Goal: Information Seeking & Learning: Learn about a topic

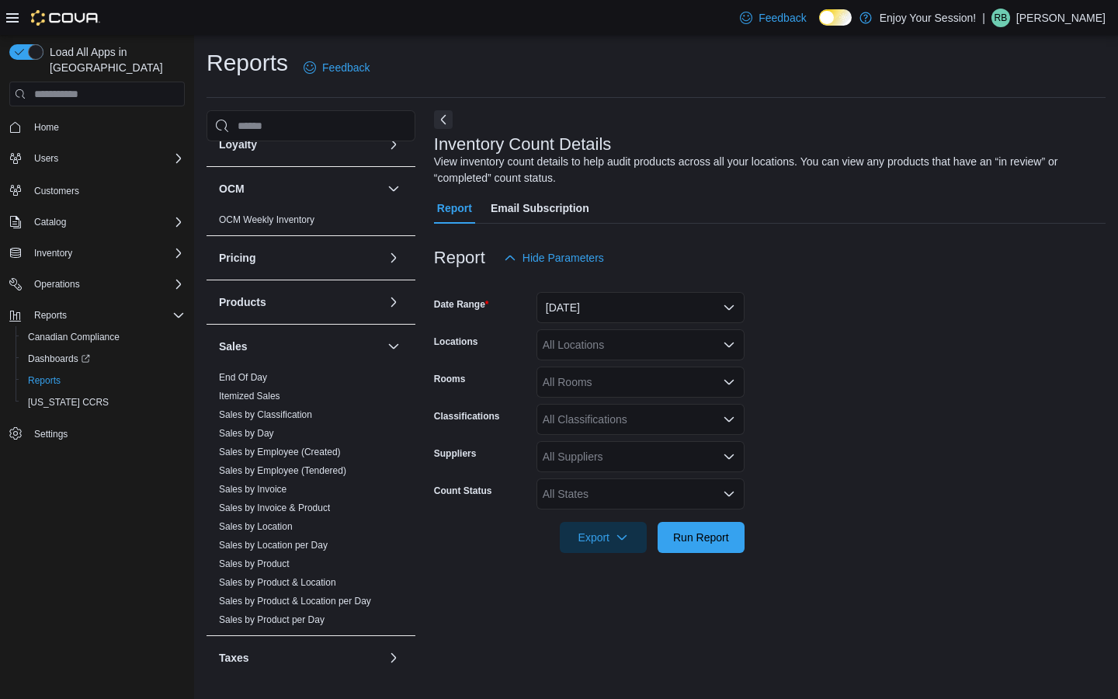
scroll to position [498, 0]
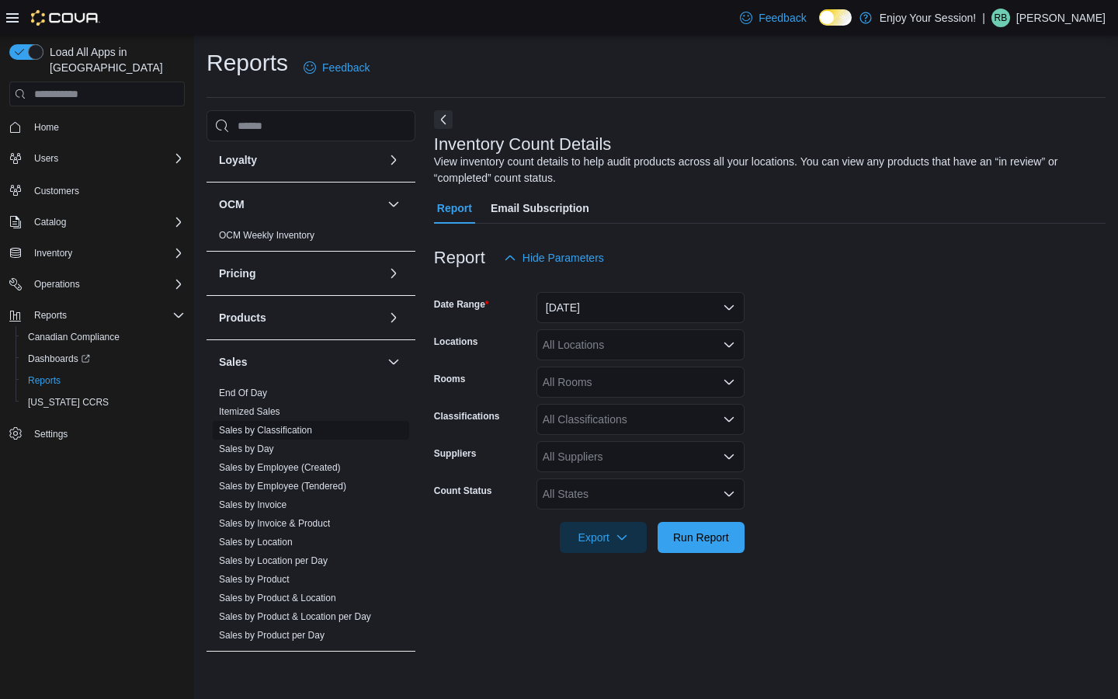
click at [299, 435] on link "Sales by Classification" at bounding box center [265, 430] width 93 height 11
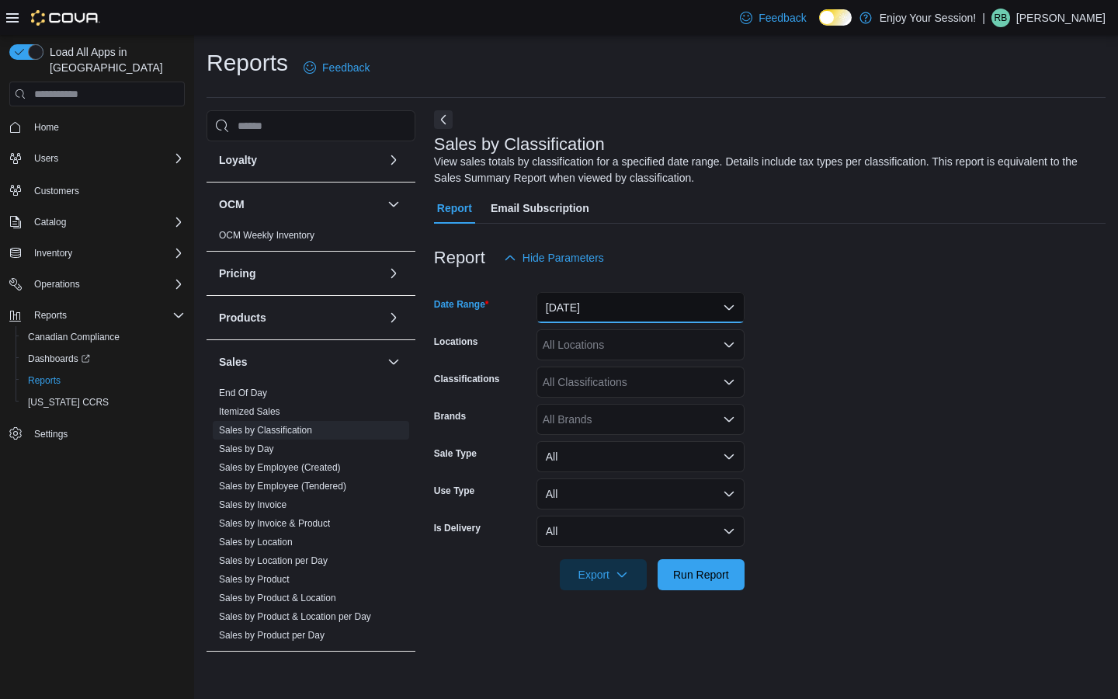
click at [643, 303] on button "[DATE]" at bounding box center [640, 307] width 208 height 31
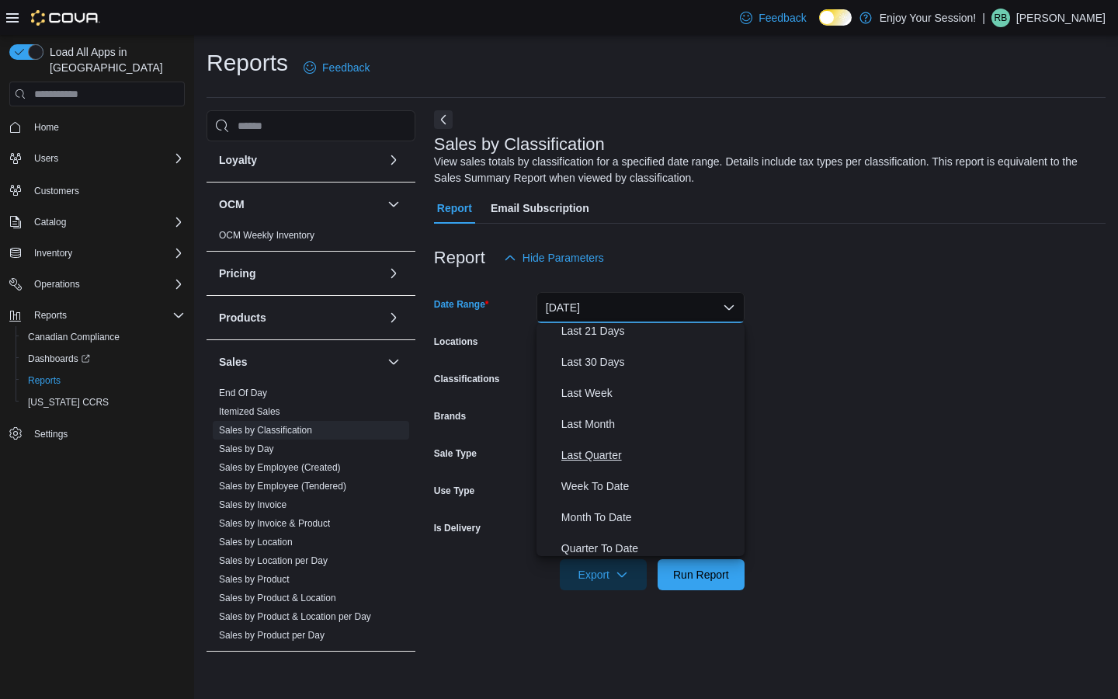
scroll to position [233, 0]
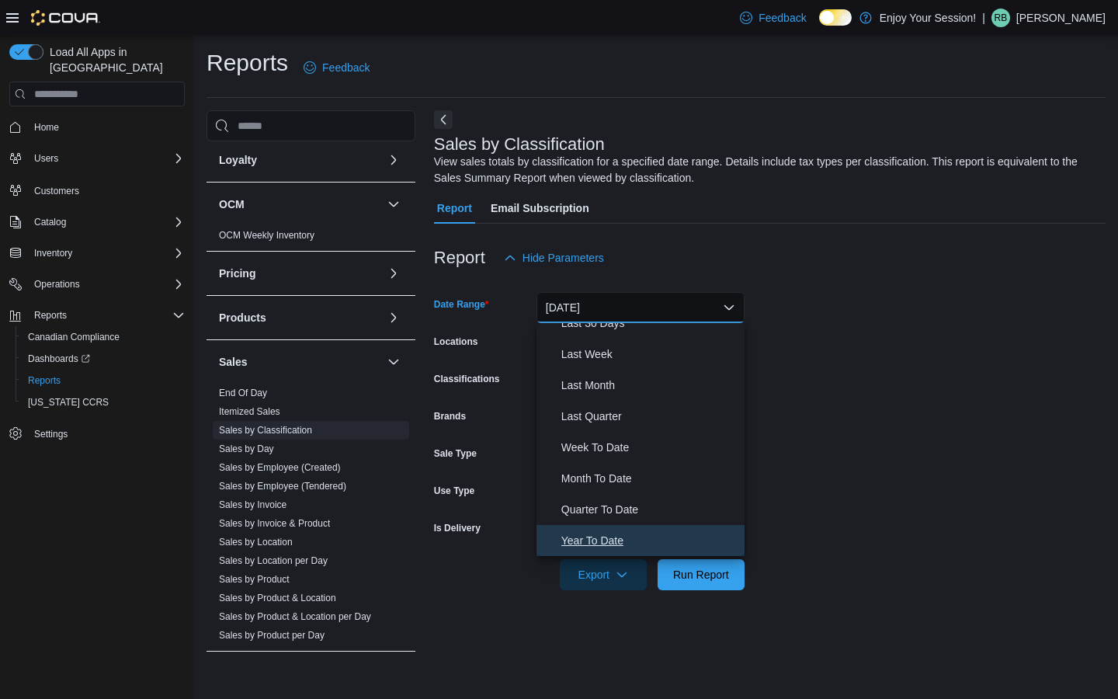
click at [610, 533] on span "Year To Date" at bounding box center [649, 540] width 177 height 19
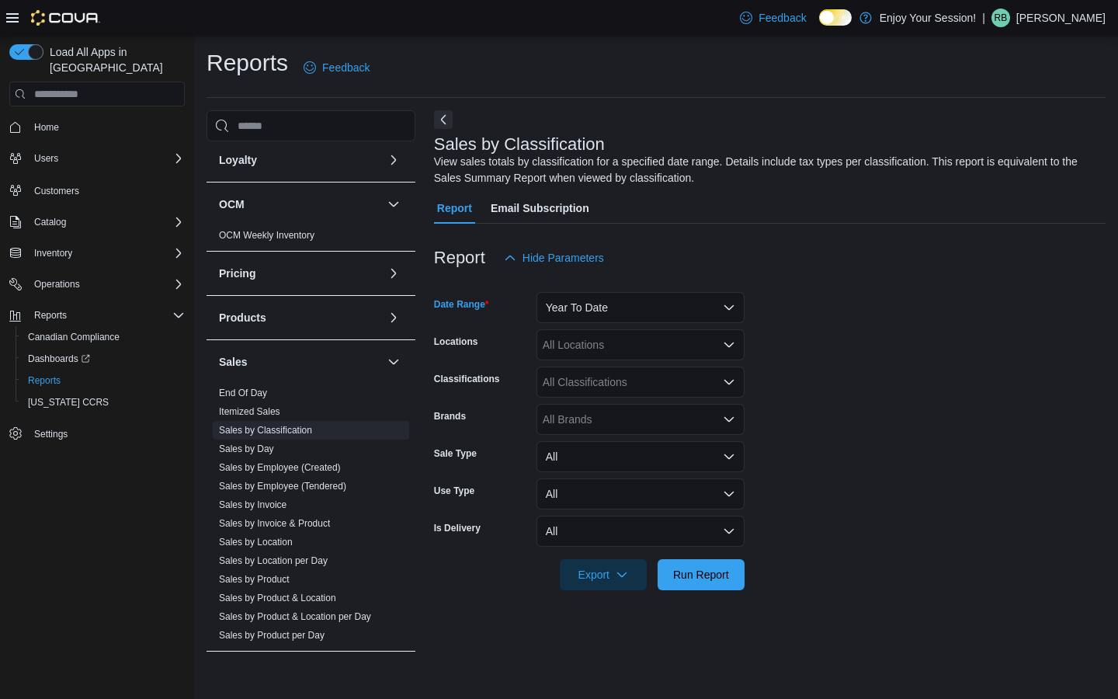
click at [606, 372] on div "All Classifications" at bounding box center [640, 381] width 208 height 31
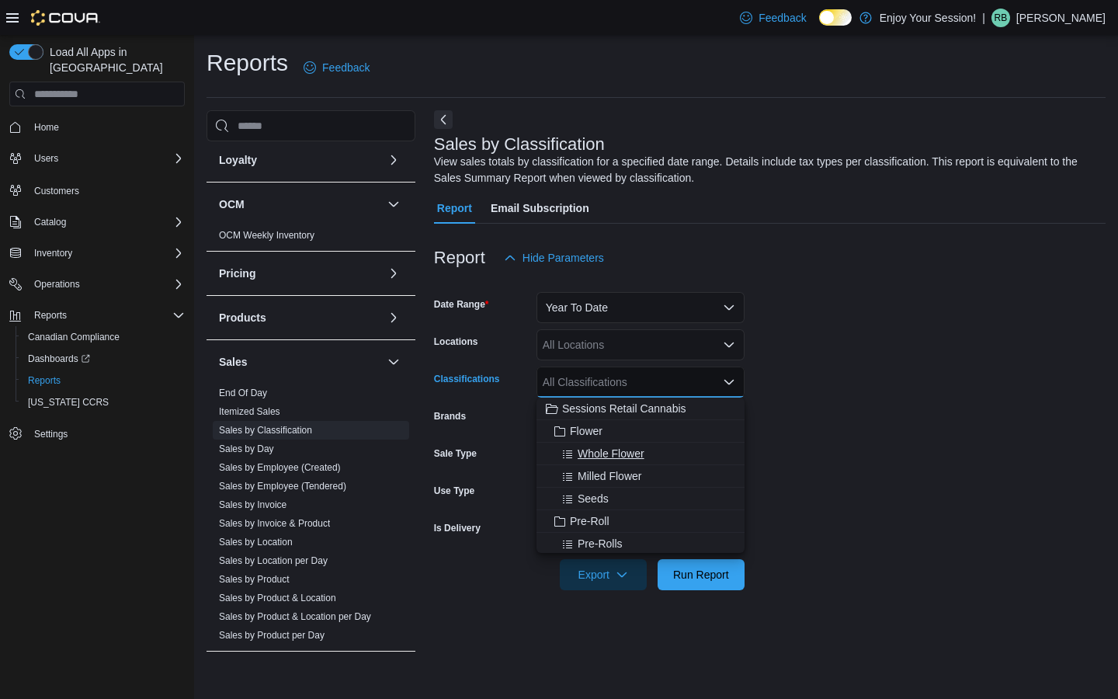
click at [615, 457] on span "Whole Flower" at bounding box center [611, 454] width 67 height 16
click at [776, 338] on form "Date Range Year To Date Locations All Locations Classifications Whole Flower Co…" at bounding box center [770, 431] width 672 height 317
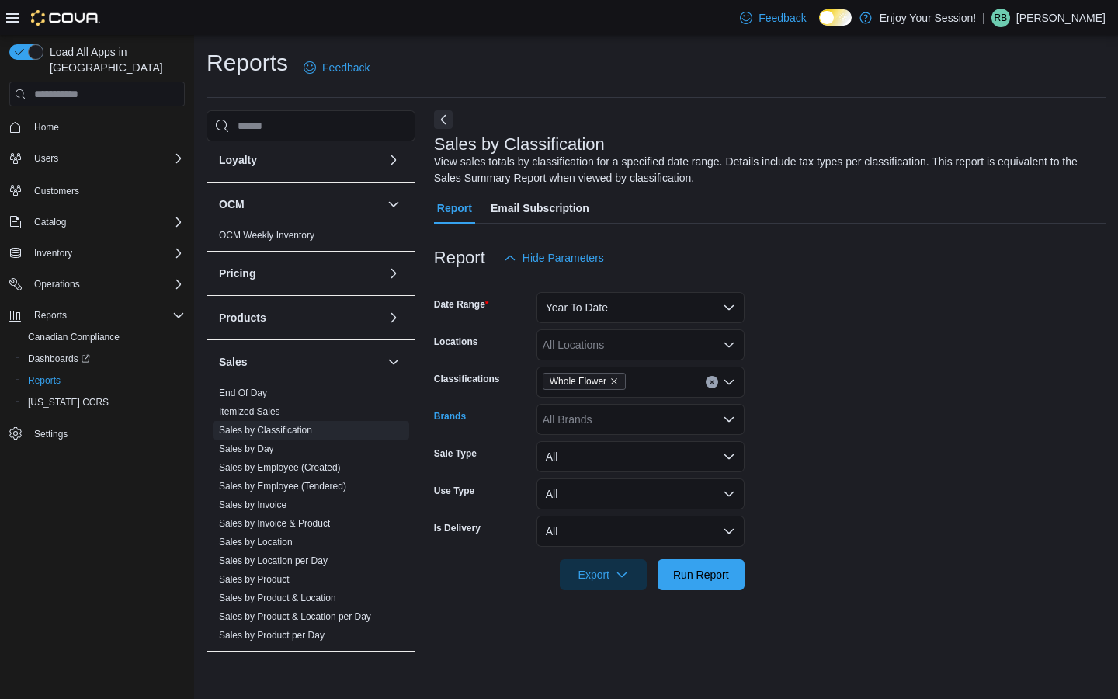
click at [638, 422] on div "All Brands" at bounding box center [640, 419] width 208 height 31
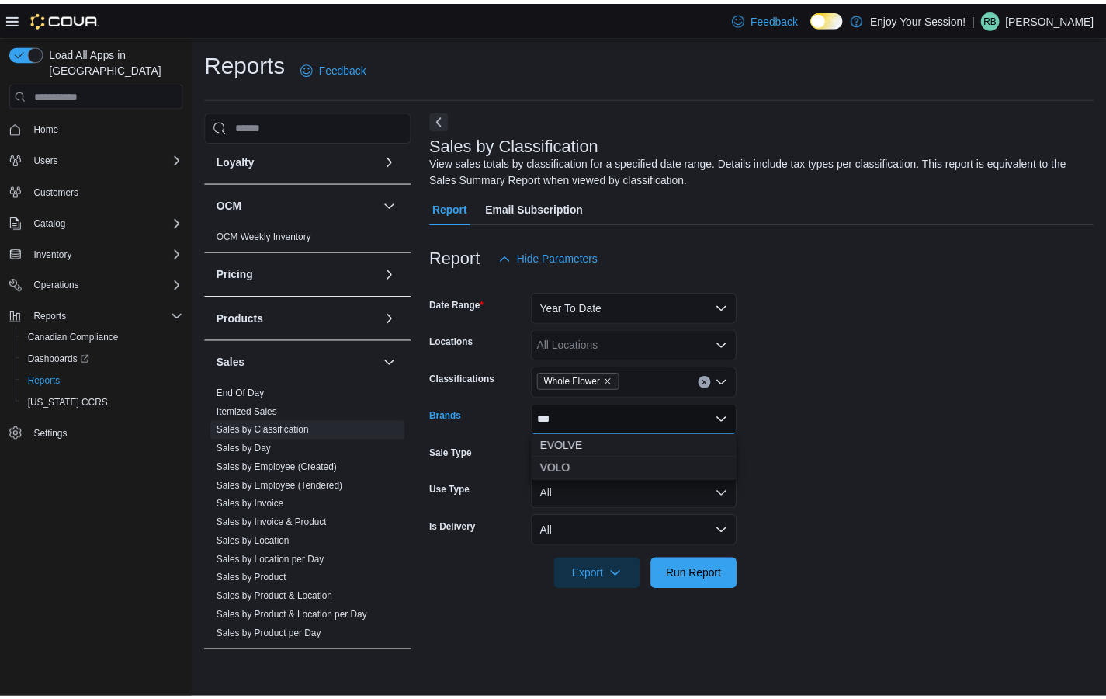
scroll to position [0, 0]
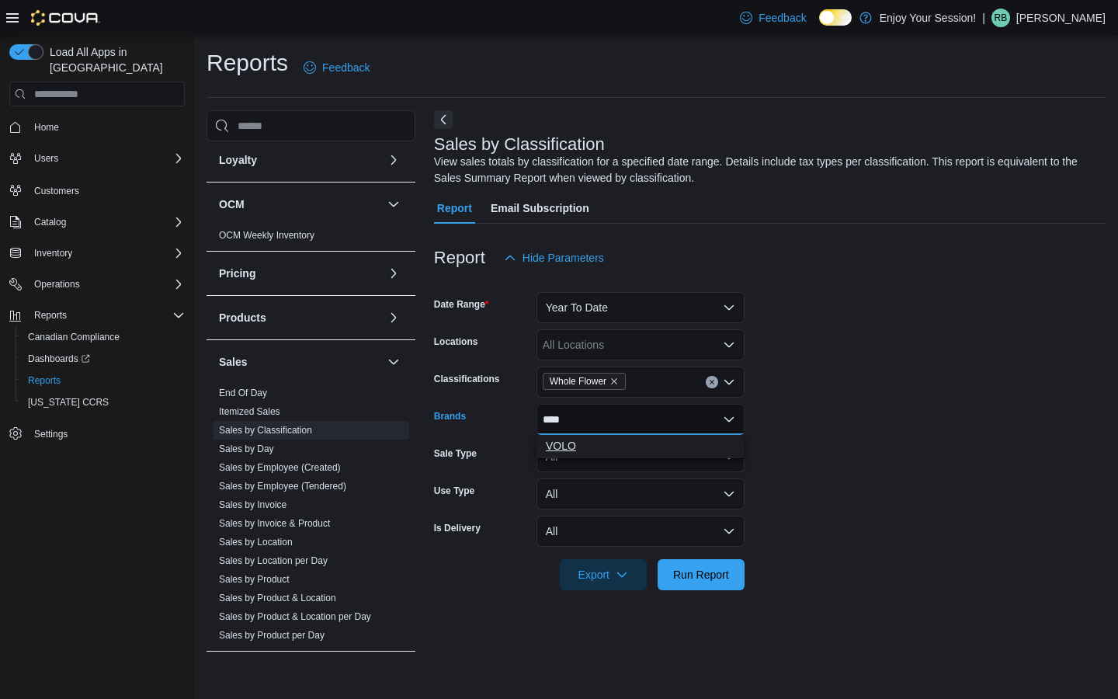
type input "****"
click at [630, 446] on span "VOLO" at bounding box center [640, 446] width 189 height 16
click at [770, 412] on form "Date Range Year To Date Locations All Locations Classifications Whole Flower Br…" at bounding box center [770, 431] width 672 height 317
click at [663, 415] on div "VOLO" at bounding box center [640, 419] width 208 height 31
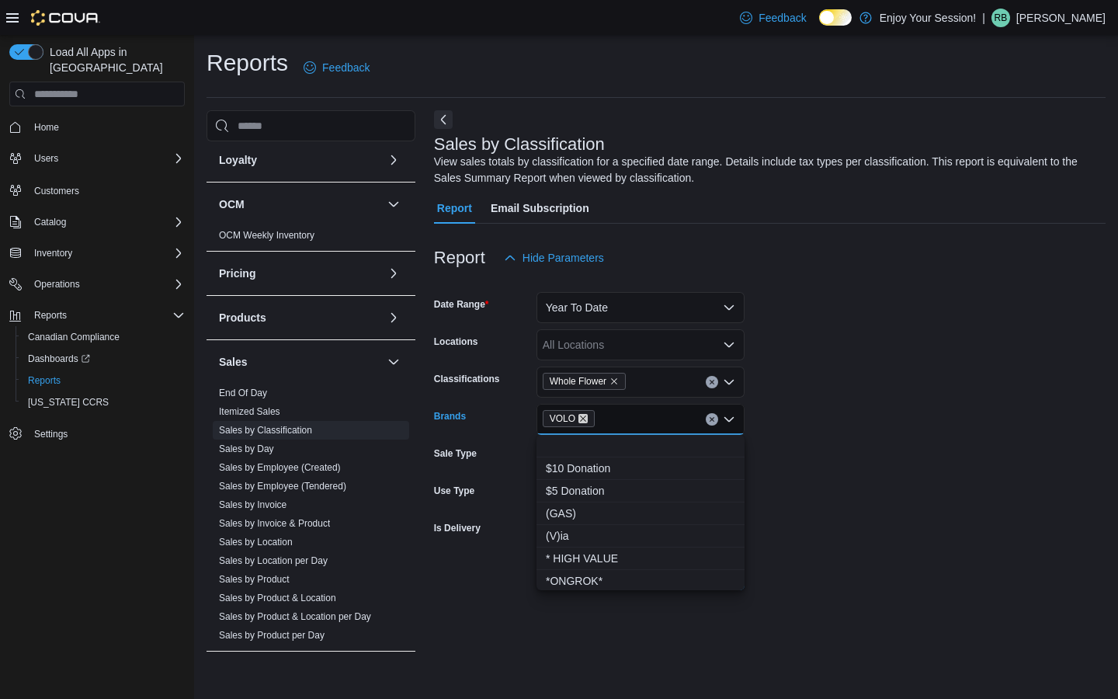
click at [583, 419] on icon "Remove VOLO from selection in this group" at bounding box center [582, 418] width 9 height 9
click at [619, 384] on icon "Remove Whole Flower from selection in this group" at bounding box center [613, 381] width 9 height 9
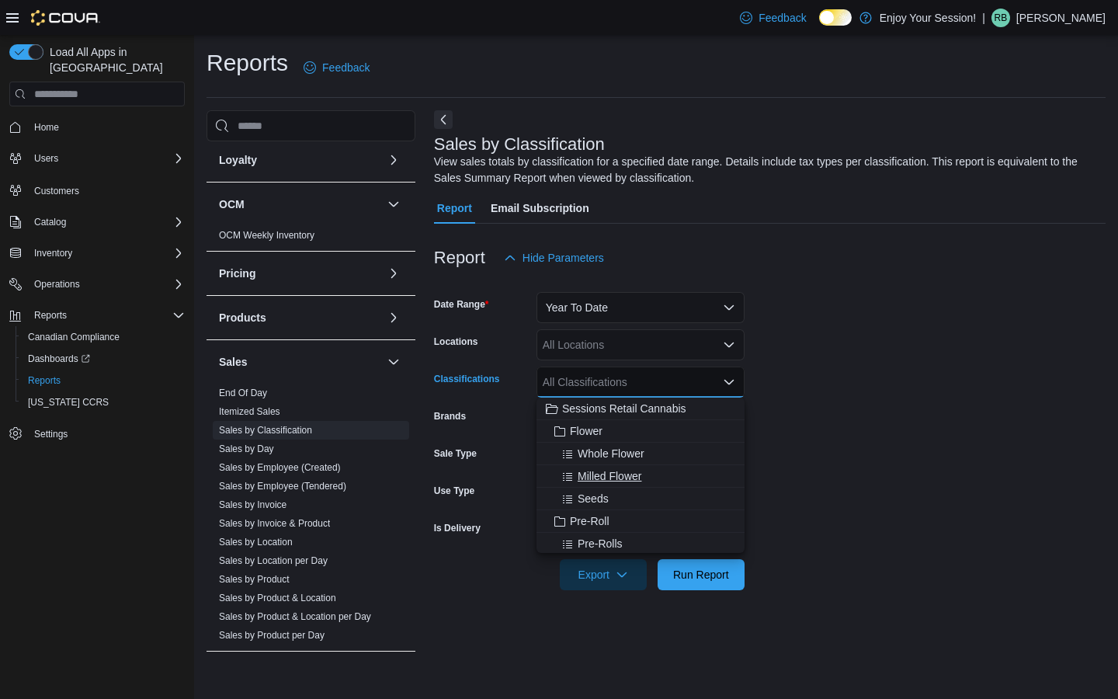
click at [623, 472] on span "Milled Flower" at bounding box center [610, 476] width 64 height 16
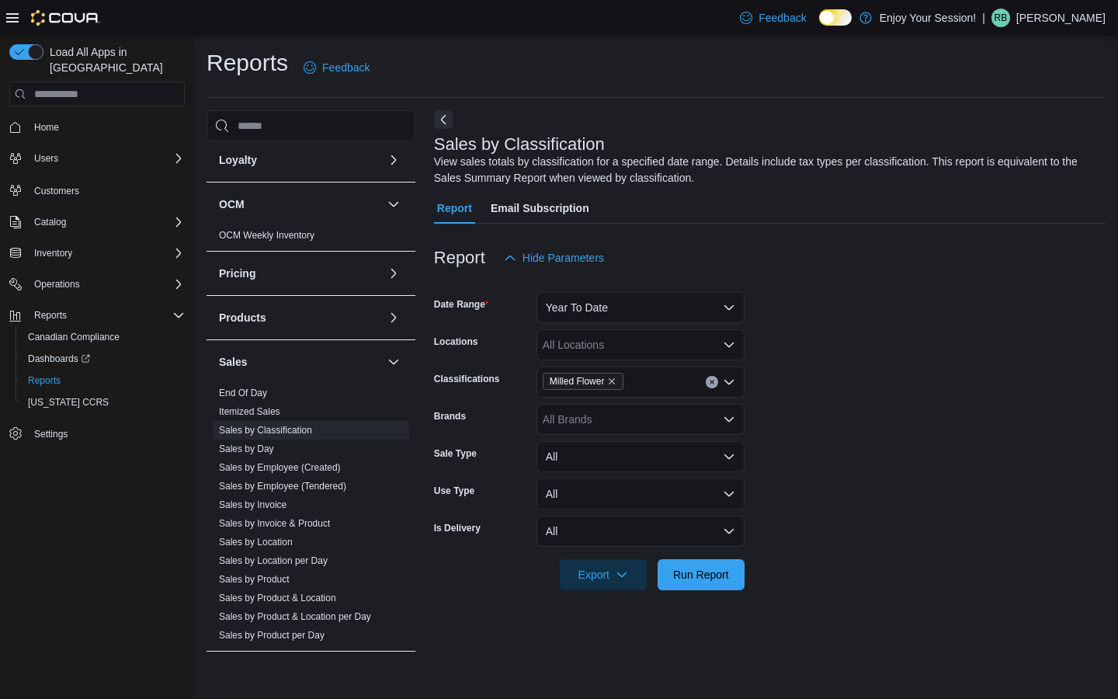
click at [759, 387] on form "Date Range Year To Date Locations All Locations Classifications Milled Flower B…" at bounding box center [770, 431] width 672 height 317
click at [641, 428] on div "All Brands" at bounding box center [640, 419] width 208 height 31
type input "*****"
click at [641, 444] on span "TENZO" at bounding box center [640, 446] width 189 height 16
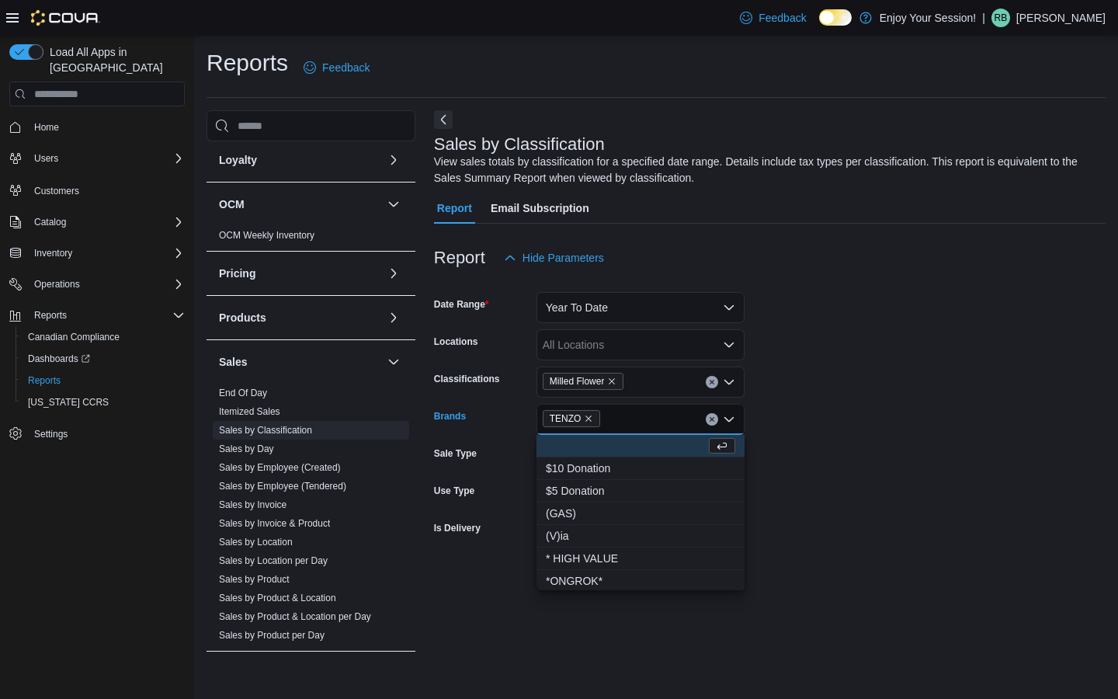
click at [779, 415] on form "Date Range Year To Date Locations All Locations Classifications Milled Flower B…" at bounding box center [770, 431] width 672 height 317
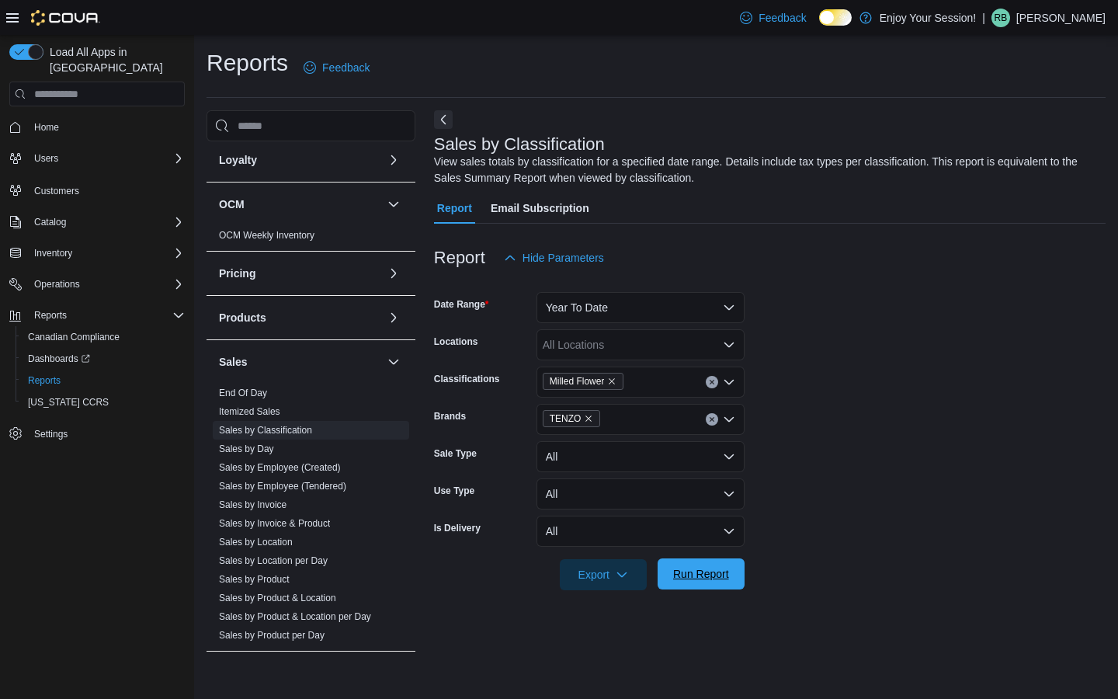
click at [682, 578] on span "Run Report" at bounding box center [701, 574] width 56 height 16
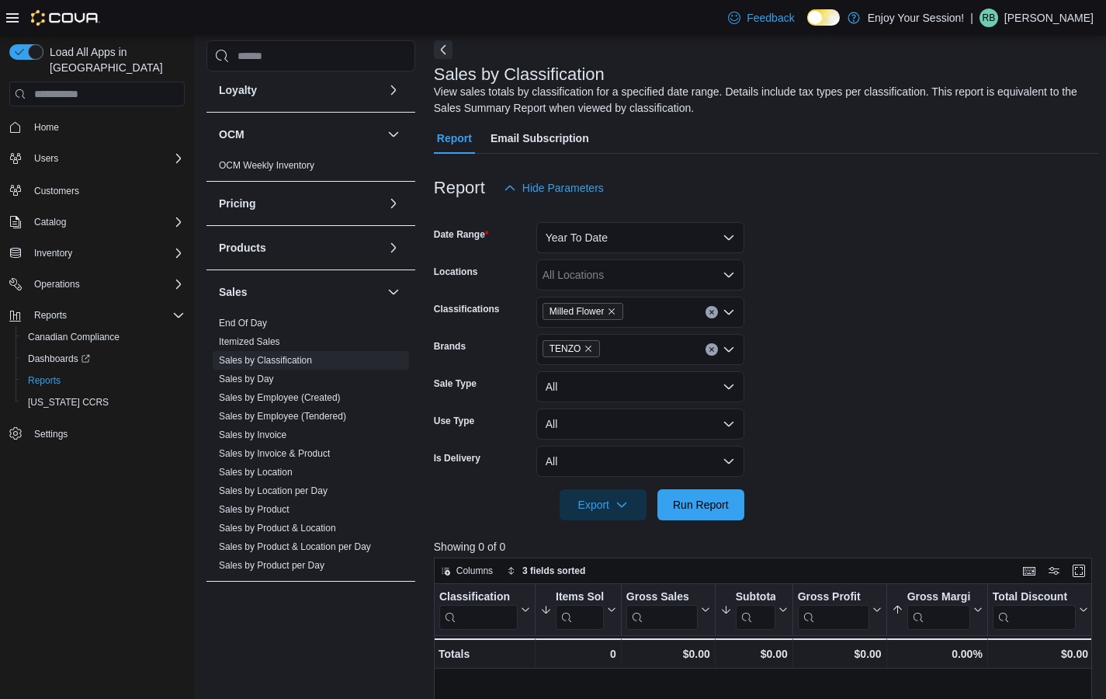
scroll to position [59, 0]
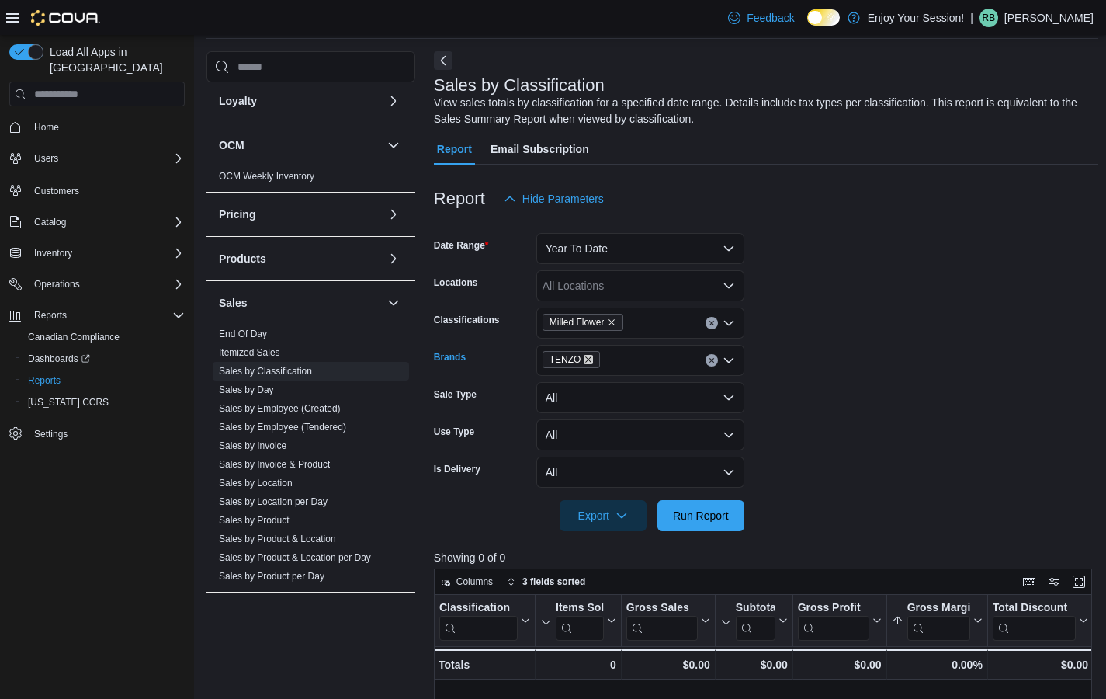
click at [593, 359] on icon "Remove TENZO from selection in this group" at bounding box center [588, 359] width 9 height 9
click at [772, 340] on form "Date Range Year To Date Locations All Locations Classifications Milled Flower B…" at bounding box center [766, 372] width 665 height 317
click at [692, 524] on span "Run Report" at bounding box center [701, 514] width 68 height 31
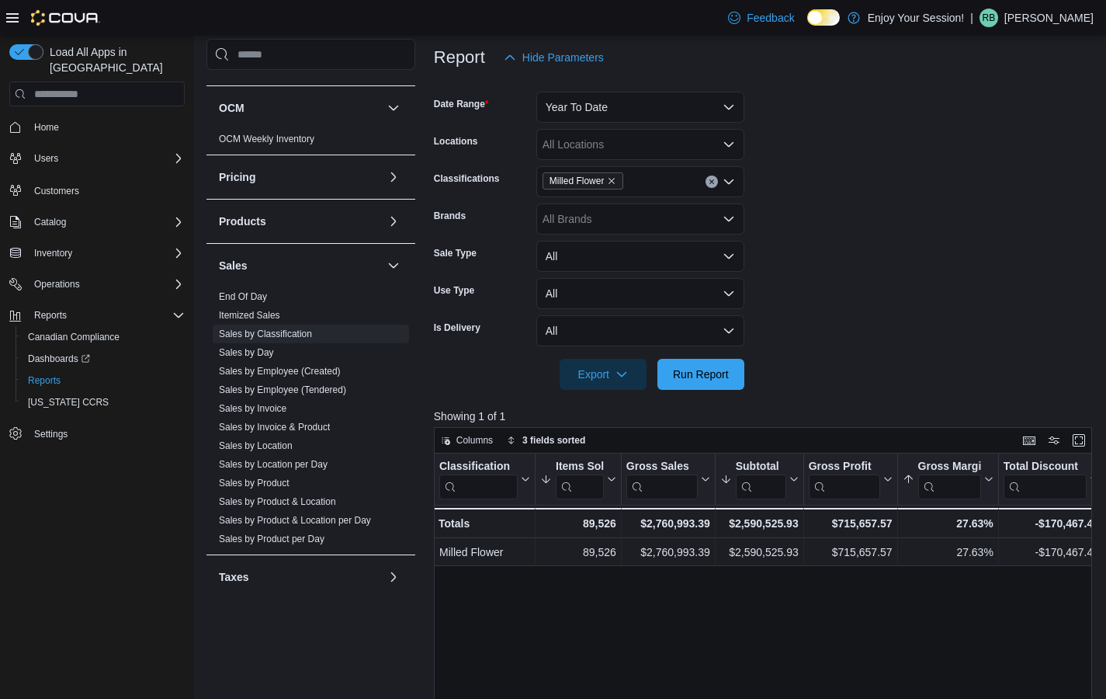
scroll to position [206, 0]
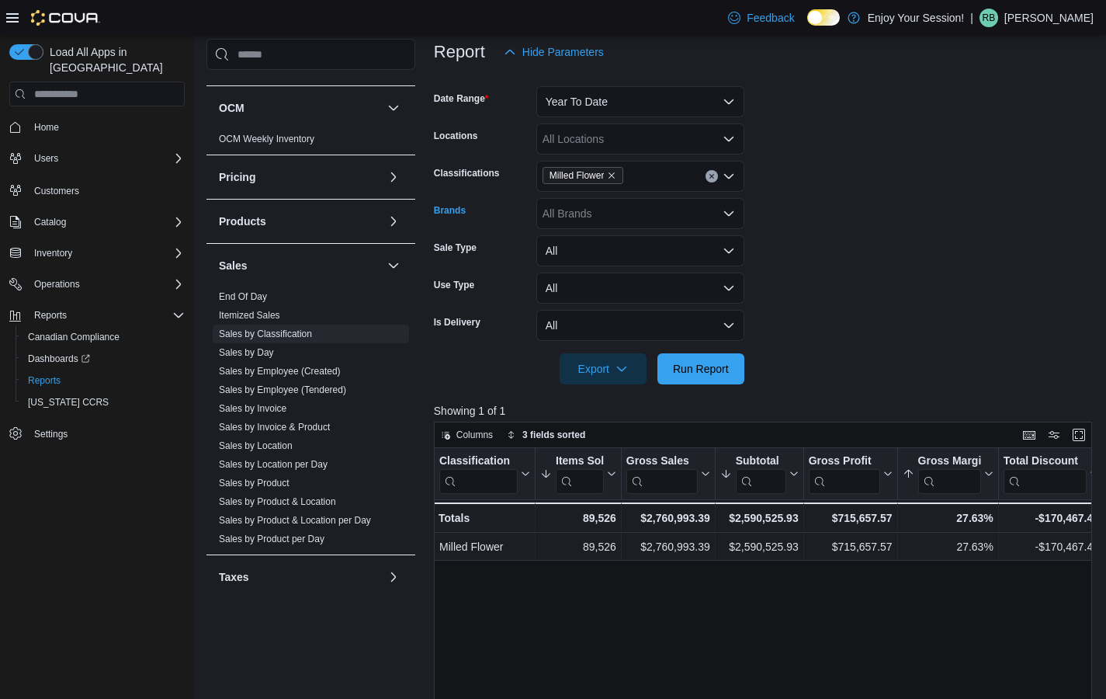
click at [616, 213] on div "All Brands" at bounding box center [640, 213] width 208 height 31
type input "****"
click at [594, 238] on span "TENZO" at bounding box center [640, 240] width 189 height 16
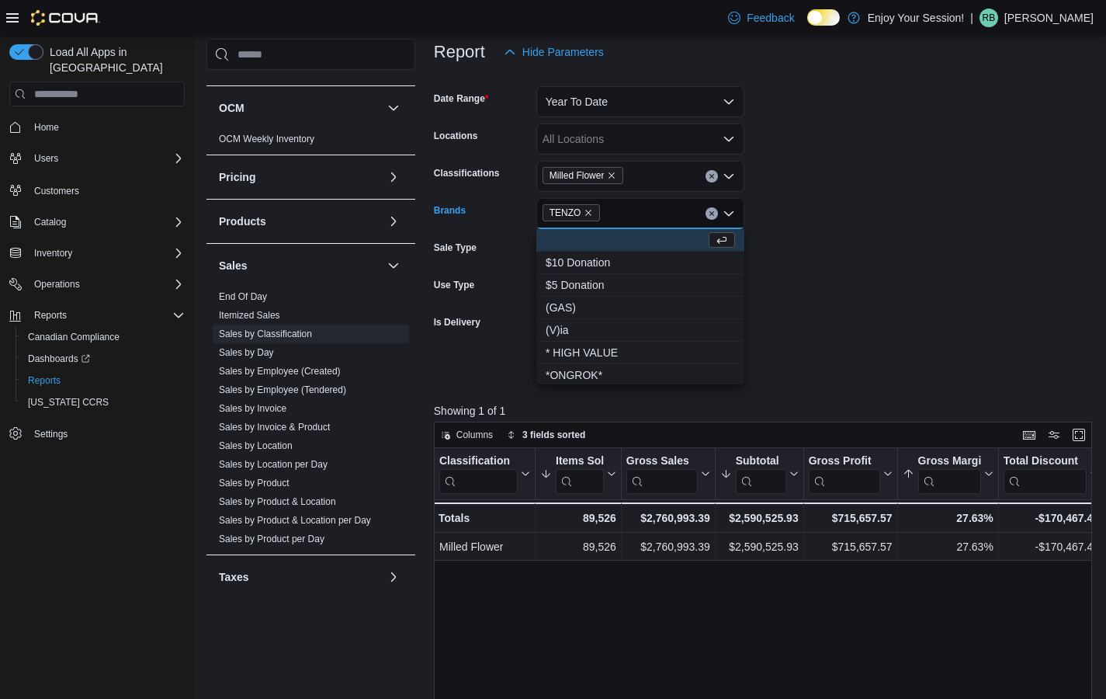
click at [790, 223] on form "Date Range Year To Date Locations All Locations Classifications Milled Flower B…" at bounding box center [766, 226] width 665 height 317
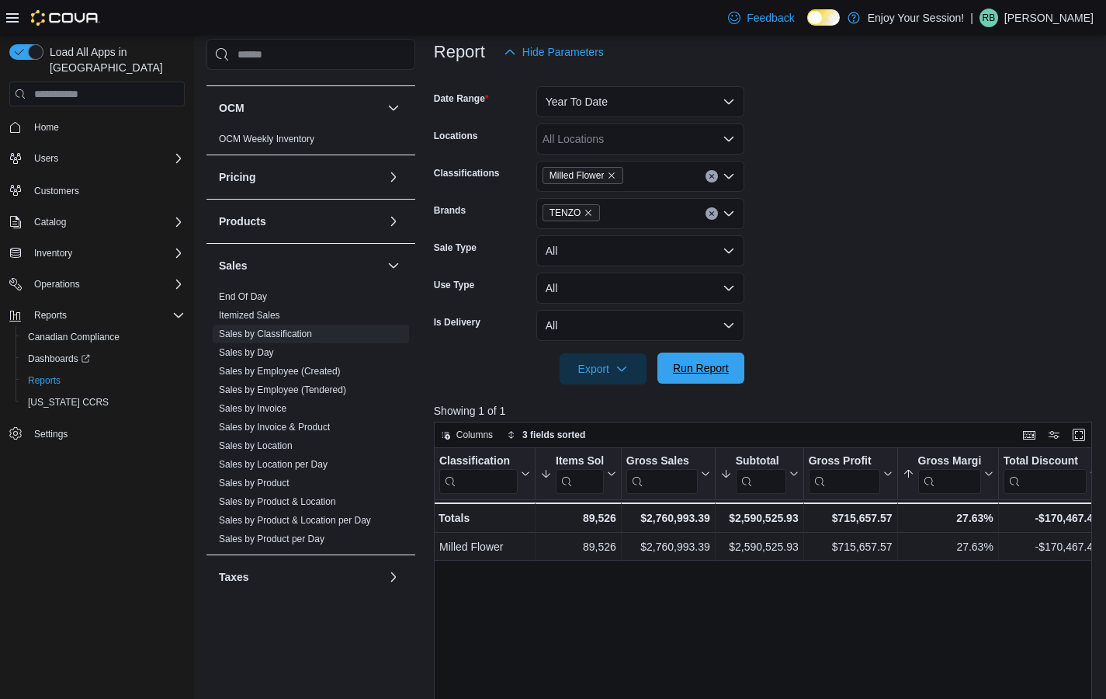
click at [717, 366] on span "Run Report" at bounding box center [701, 368] width 56 height 16
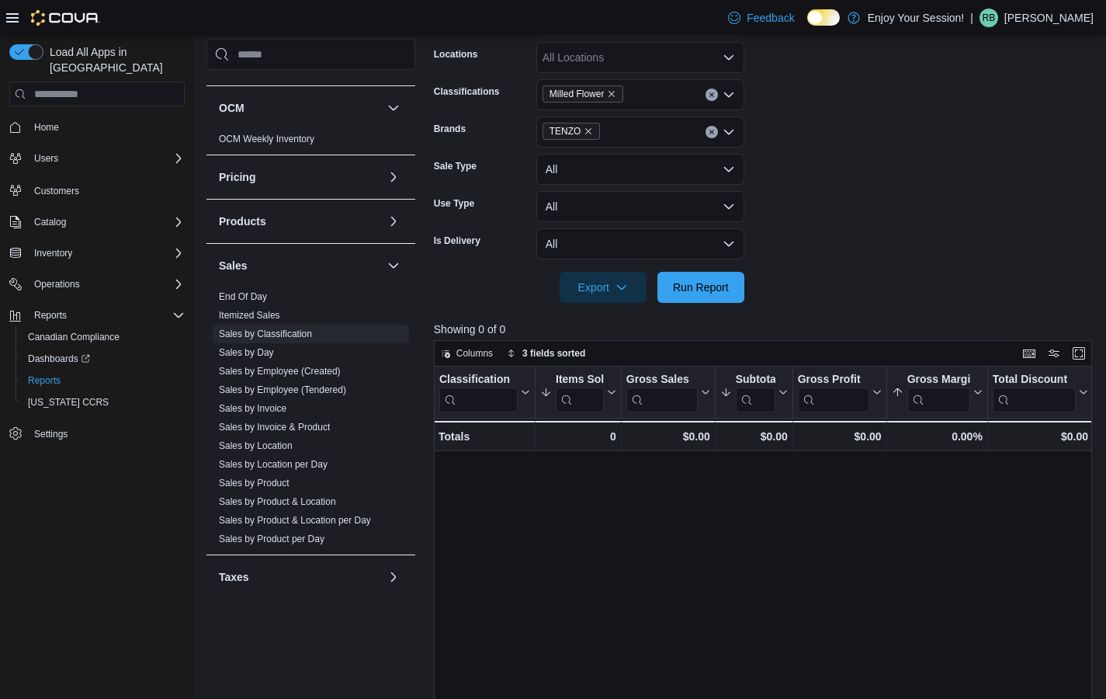
scroll to position [309, 0]
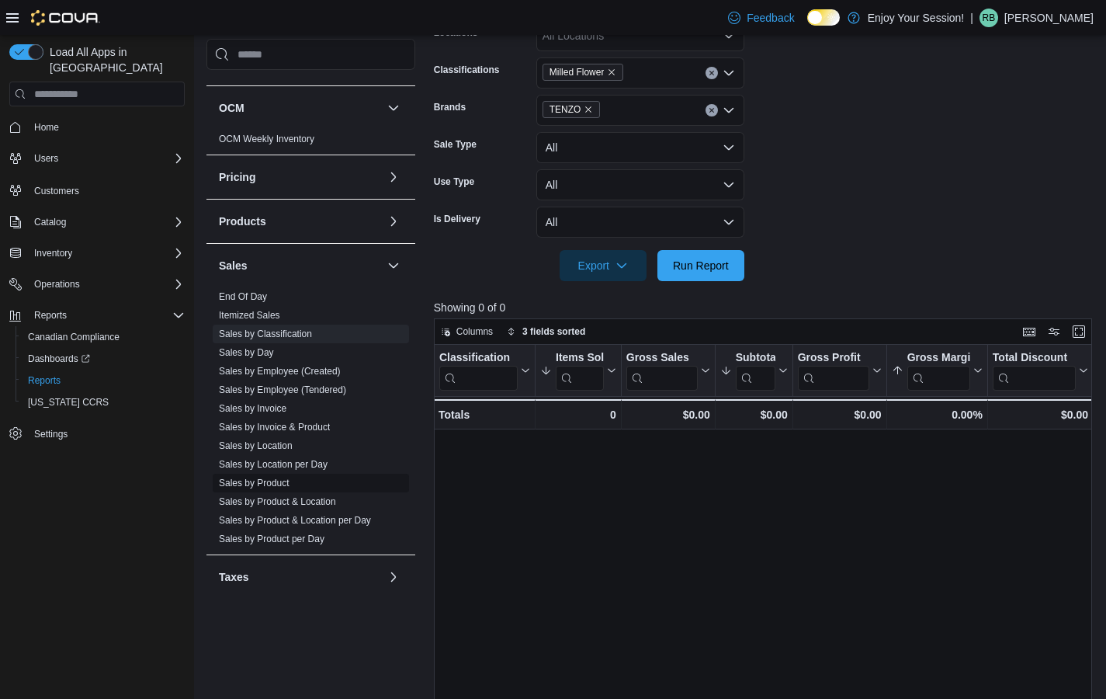
click at [285, 484] on link "Sales by Product" at bounding box center [254, 482] width 71 height 11
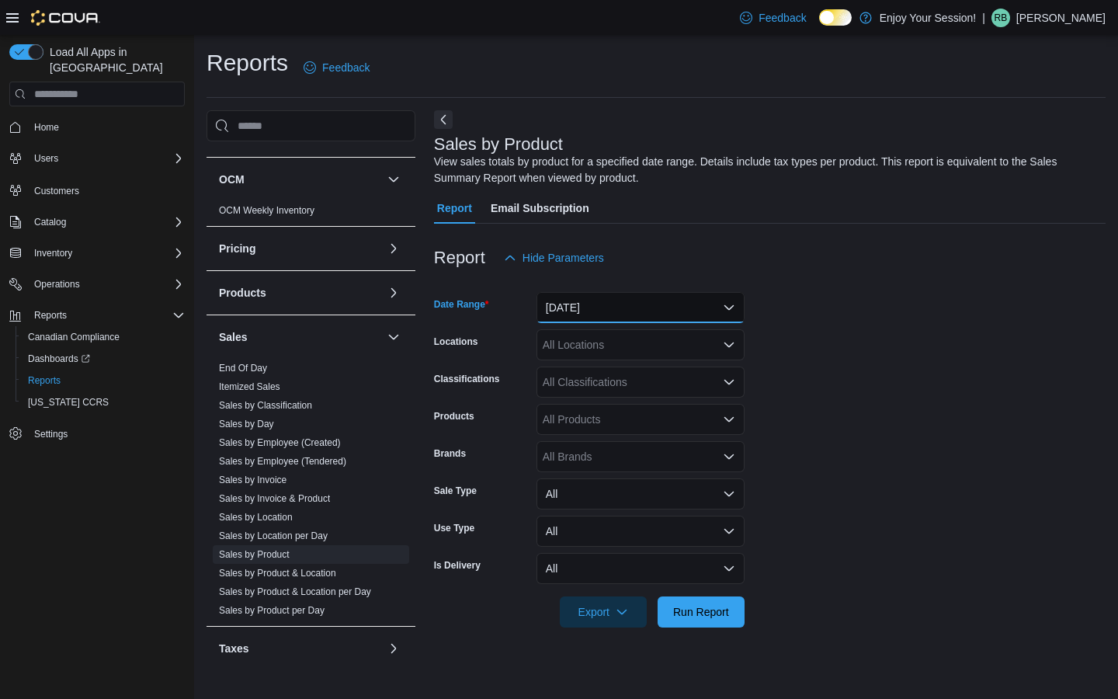
click at [638, 307] on button "[DATE]" at bounding box center [640, 307] width 208 height 31
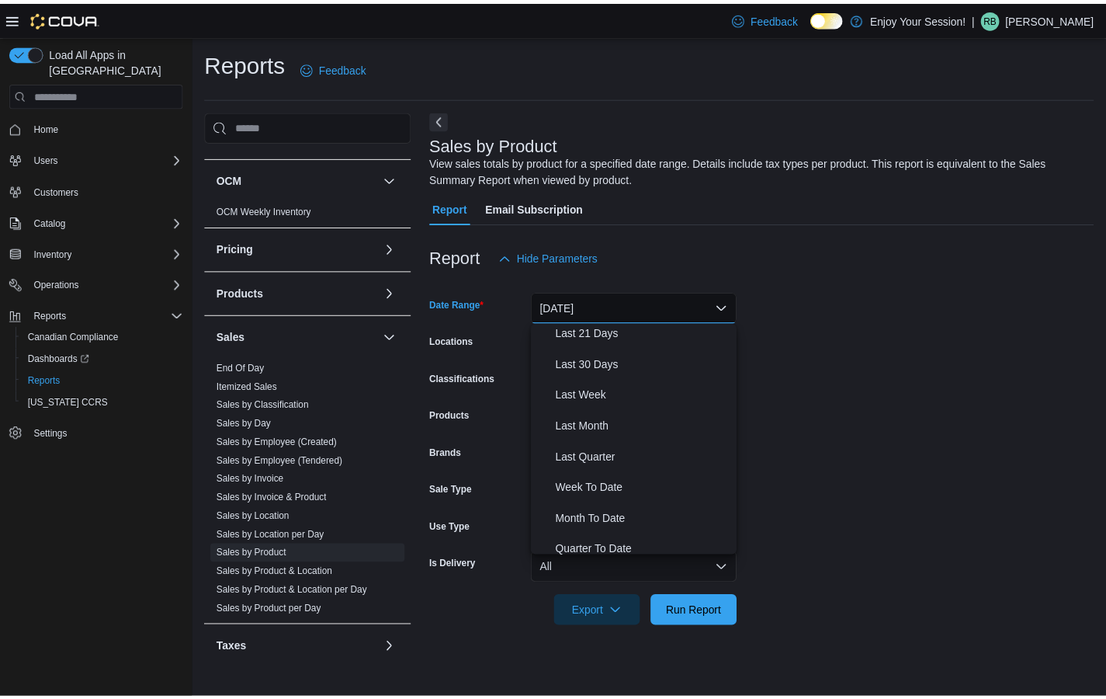
scroll to position [233, 0]
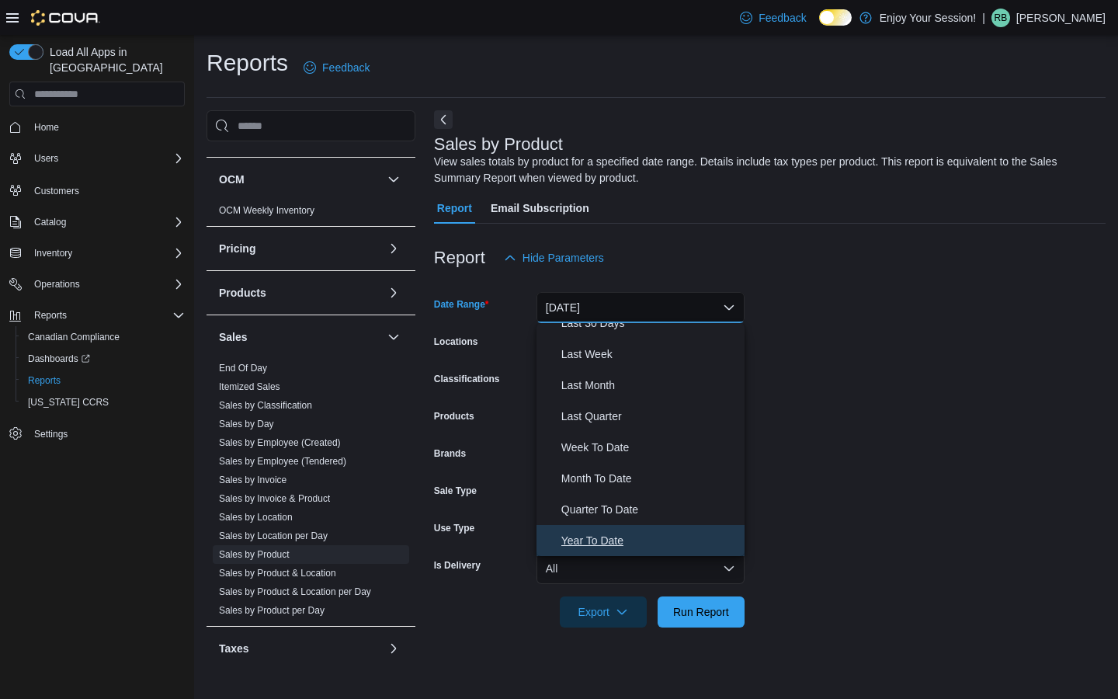
click at [603, 537] on span "Year To Date" at bounding box center [649, 540] width 177 height 19
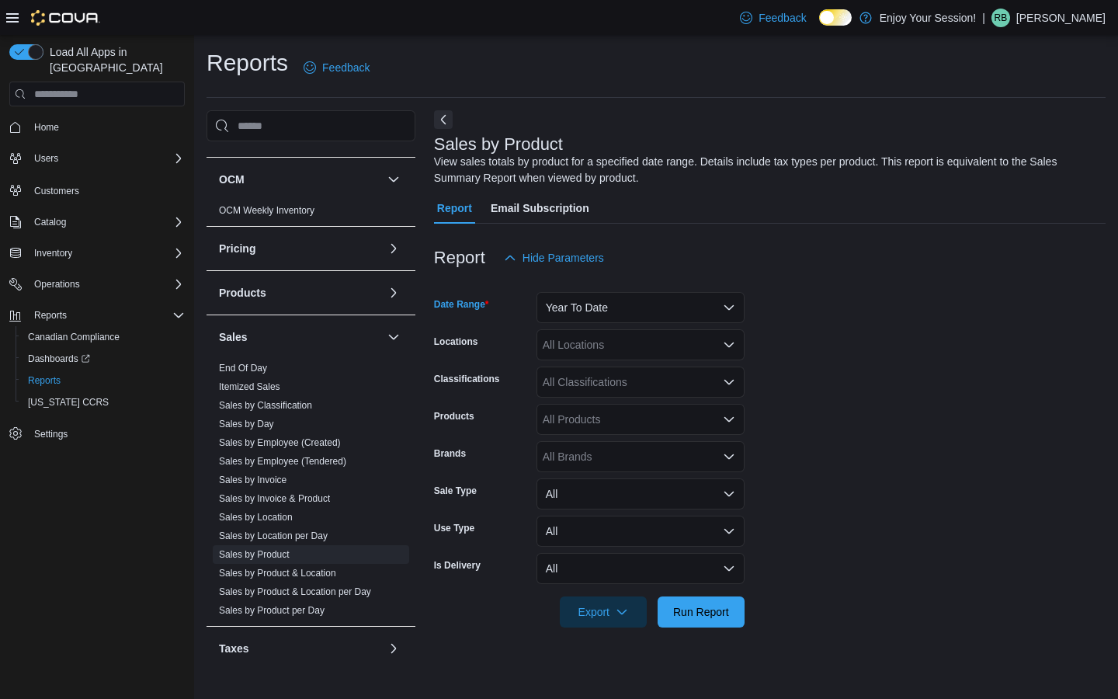
click at [756, 363] on form "Date Range Year To Date Locations All Locations Classifications All Classificat…" at bounding box center [770, 450] width 672 height 354
click at [669, 462] on div "All Brands" at bounding box center [640, 456] width 208 height 31
type input "*****"
click at [644, 487] on span "Tenzo" at bounding box center [640, 483] width 189 height 16
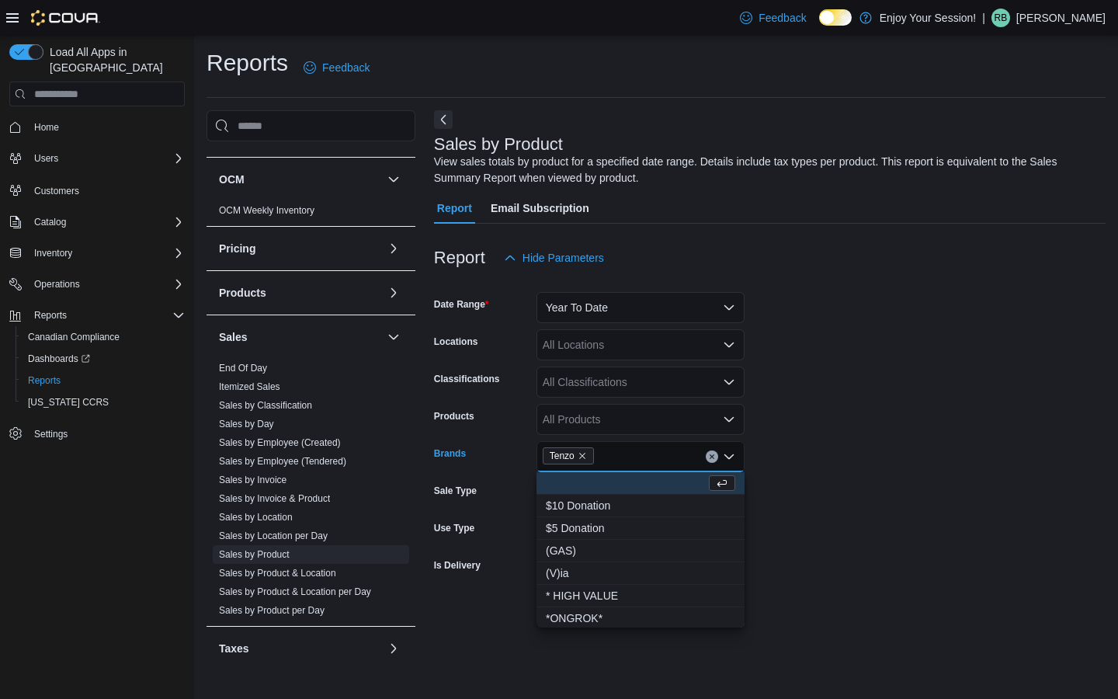
click at [769, 409] on form "Date Range Year To Date Locations All Locations Classifications All Classificat…" at bounding box center [770, 450] width 672 height 354
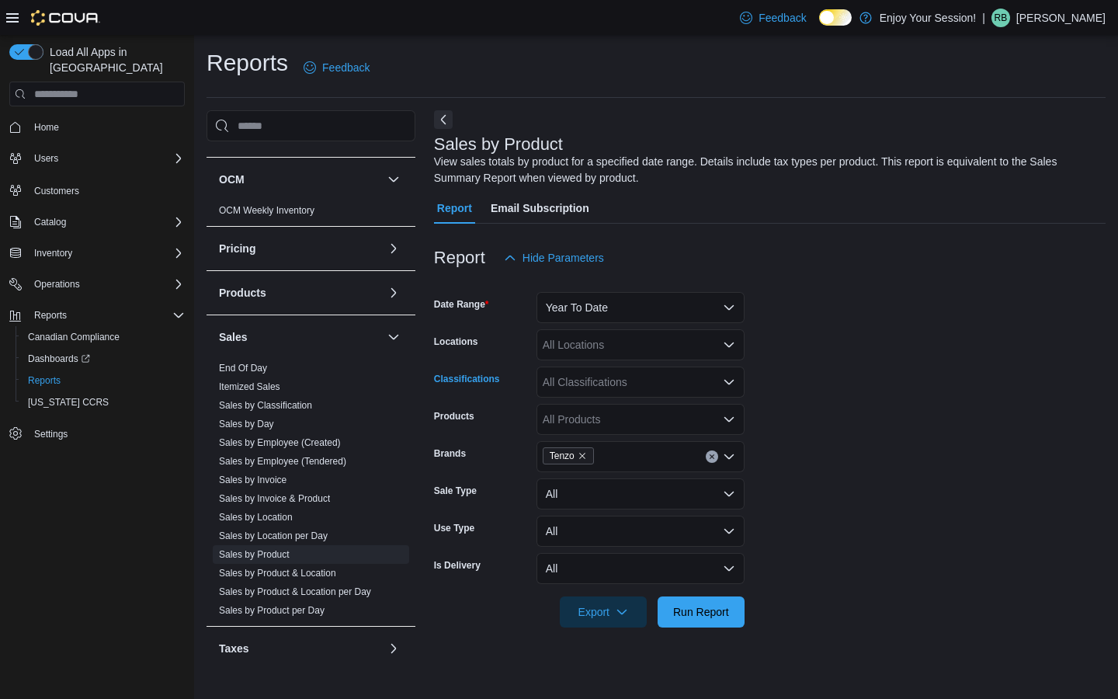
click at [662, 380] on div "All Classifications" at bounding box center [640, 381] width 208 height 31
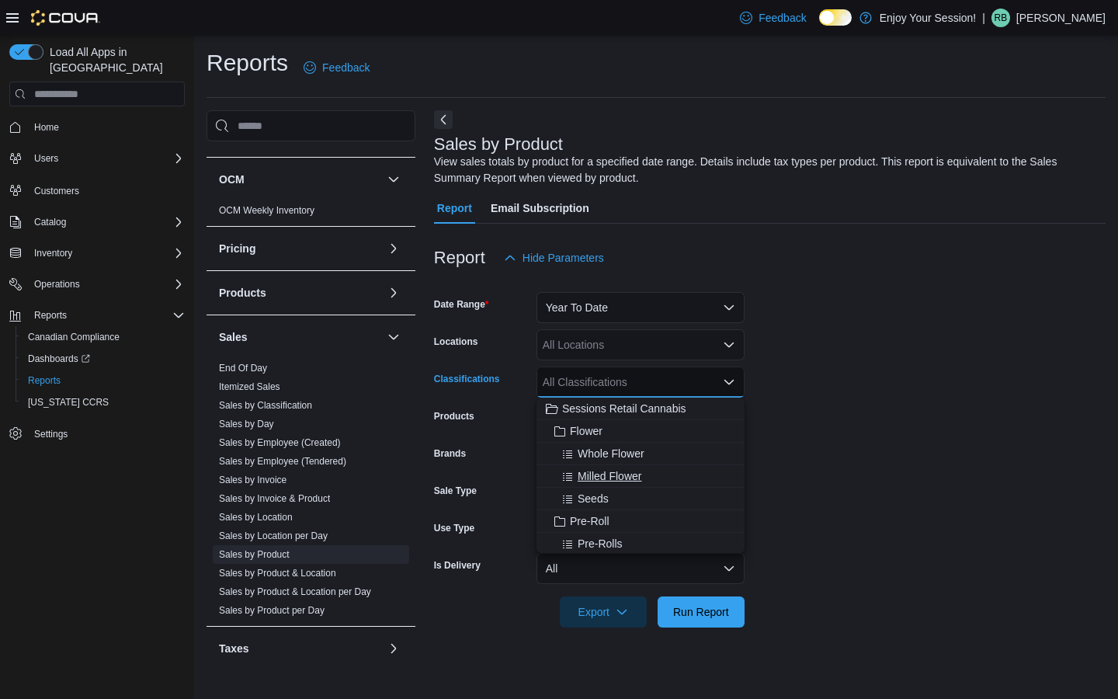
click at [625, 478] on span "Milled Flower" at bounding box center [610, 476] width 64 height 16
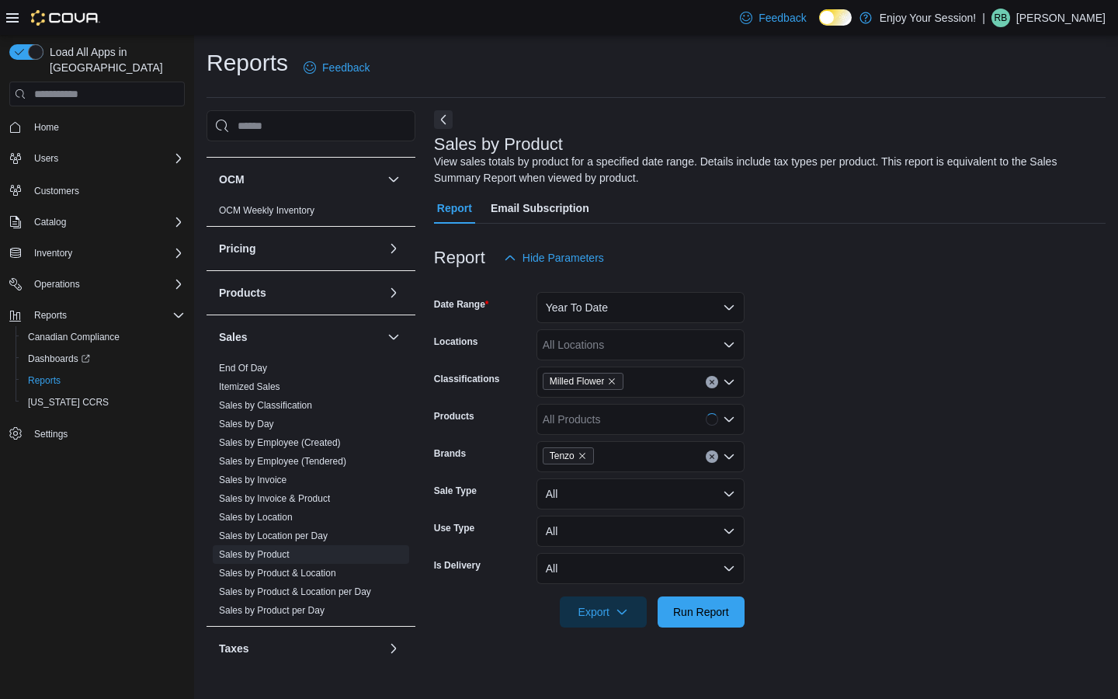
click at [752, 431] on form "Date Range Year To Date Locations All Locations Classifications Milled Flower P…" at bounding box center [770, 450] width 672 height 354
click at [714, 423] on div "All Products" at bounding box center [640, 419] width 208 height 31
click at [790, 408] on form "Date Range Year To Date Locations All Locations Classifications Milled Flower P…" at bounding box center [770, 450] width 672 height 354
click at [714, 605] on span "Run Report" at bounding box center [701, 611] width 56 height 16
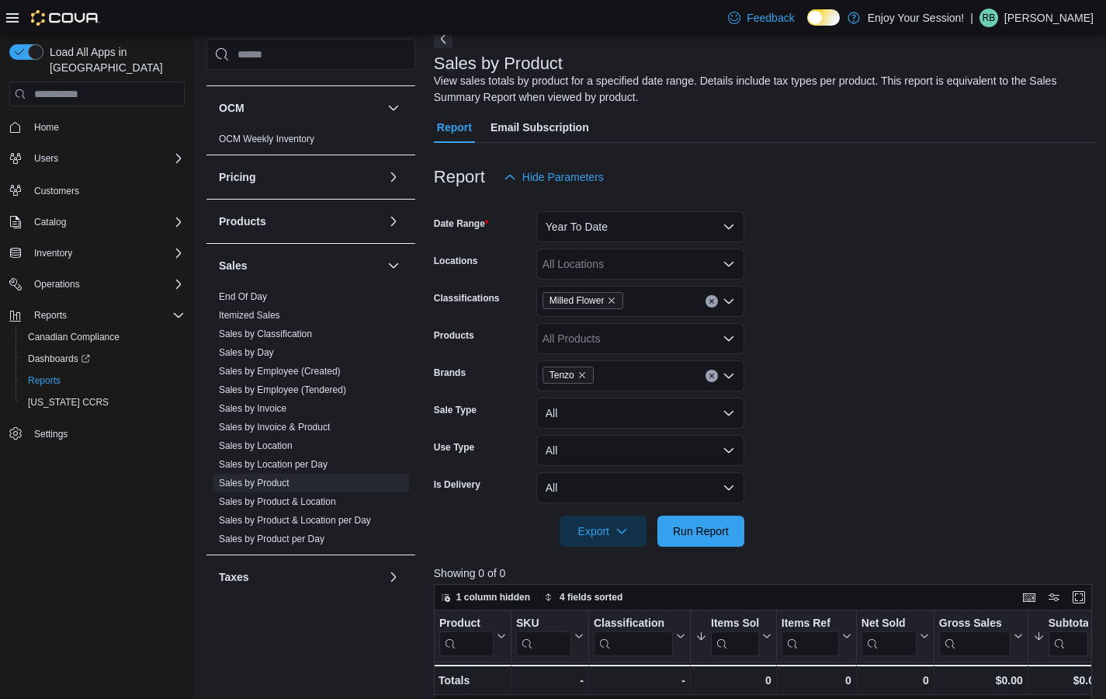
scroll to position [25, 0]
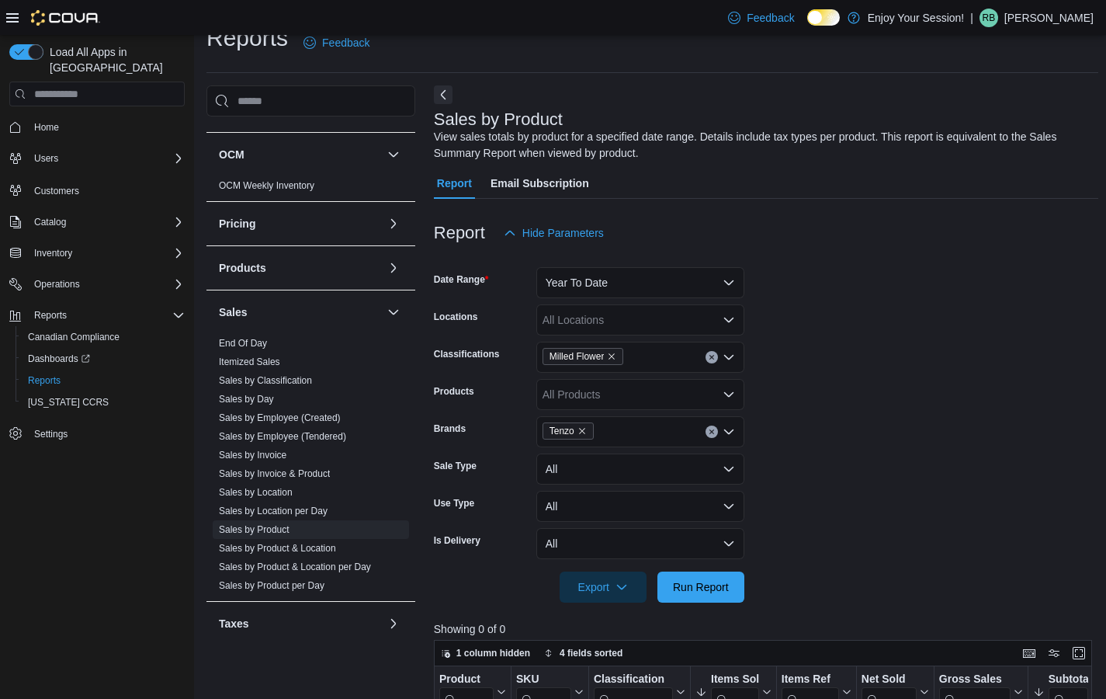
click at [589, 428] on span "Tenzo" at bounding box center [568, 430] width 51 height 17
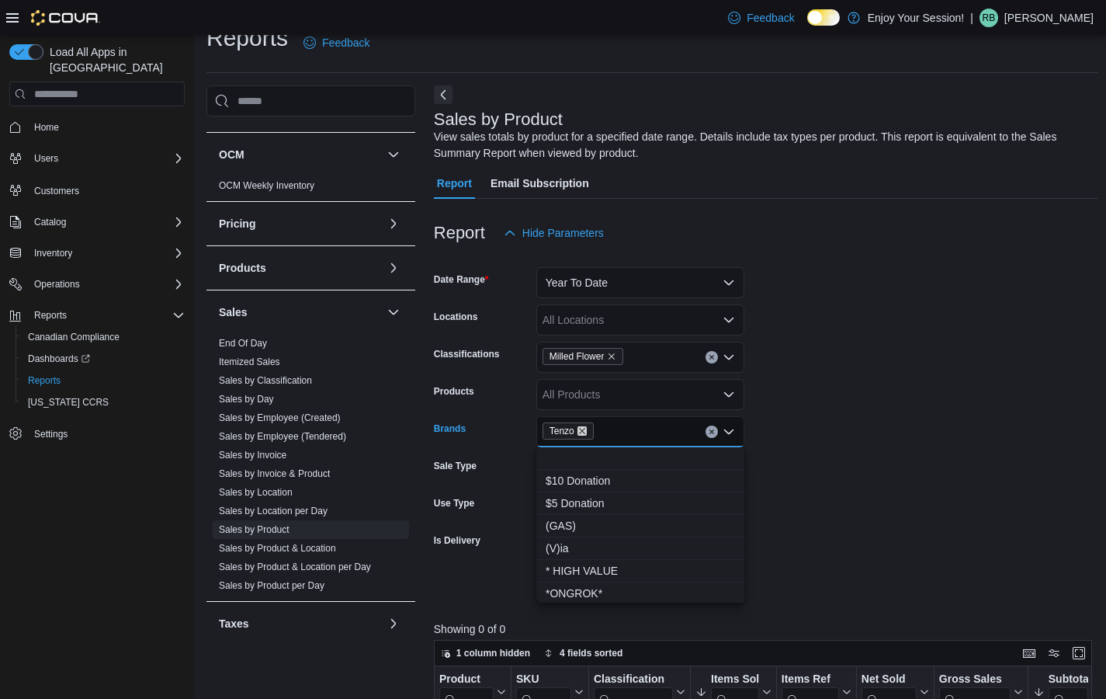
click at [585, 434] on icon "Remove Tenzo from selection in this group" at bounding box center [582, 430] width 9 height 9
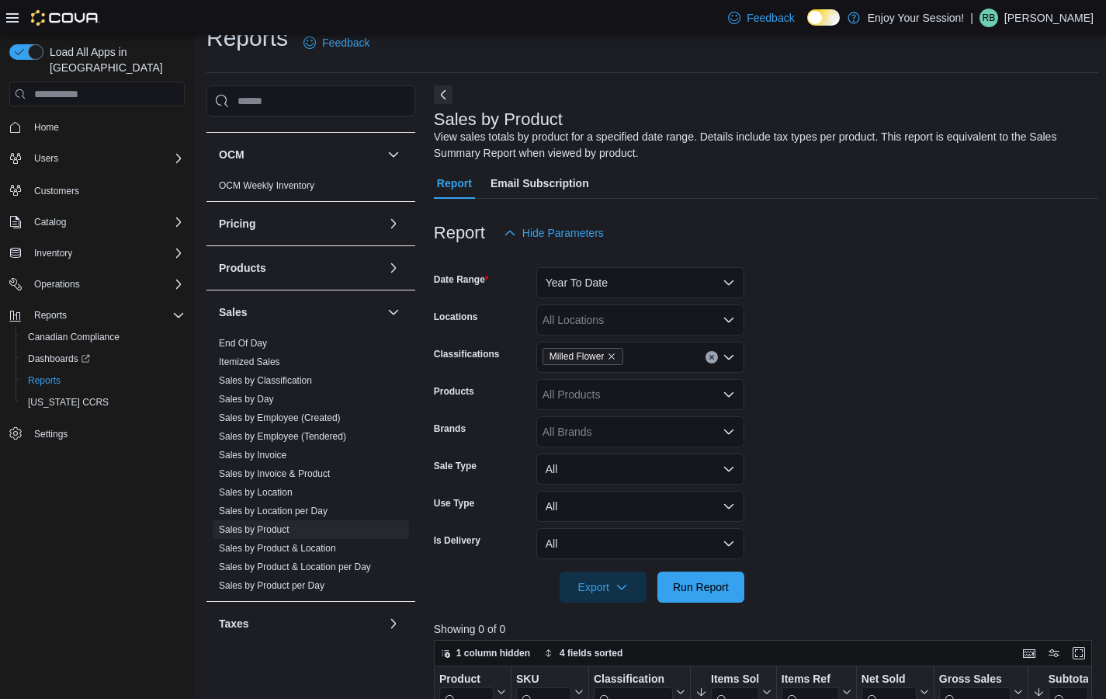
click at [765, 398] on form "Date Range Year To Date Locations All Locations Classifications Milled Flower P…" at bounding box center [766, 425] width 665 height 354
click at [711, 398] on div "All Products" at bounding box center [640, 394] width 208 height 31
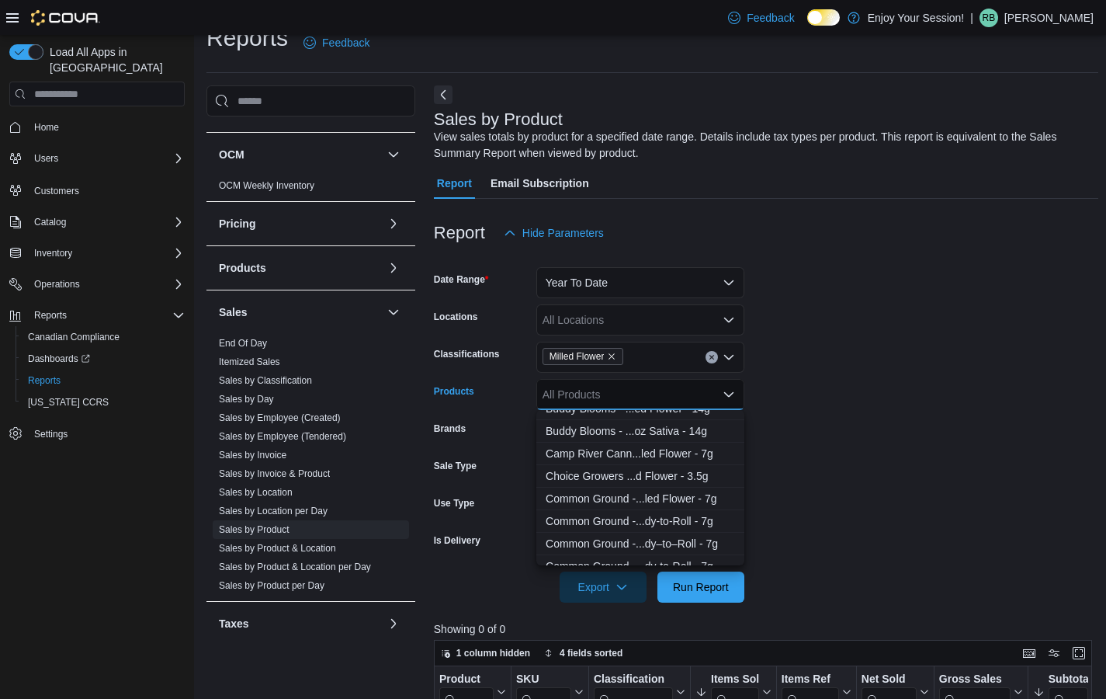
scroll to position [197, 0]
click at [616, 358] on icon "Remove Milled Flower from selection in this group" at bounding box center [612, 356] width 6 height 6
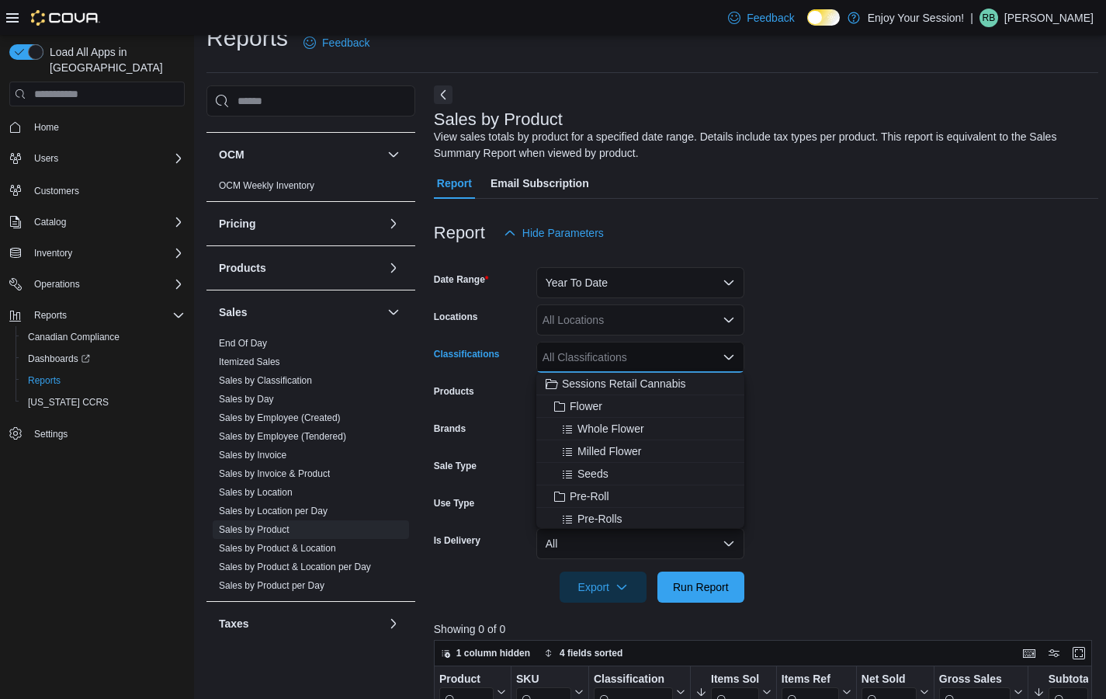
click at [759, 339] on form "Date Range Year To Date Locations All Locations Classifications All Classificat…" at bounding box center [766, 425] width 665 height 354
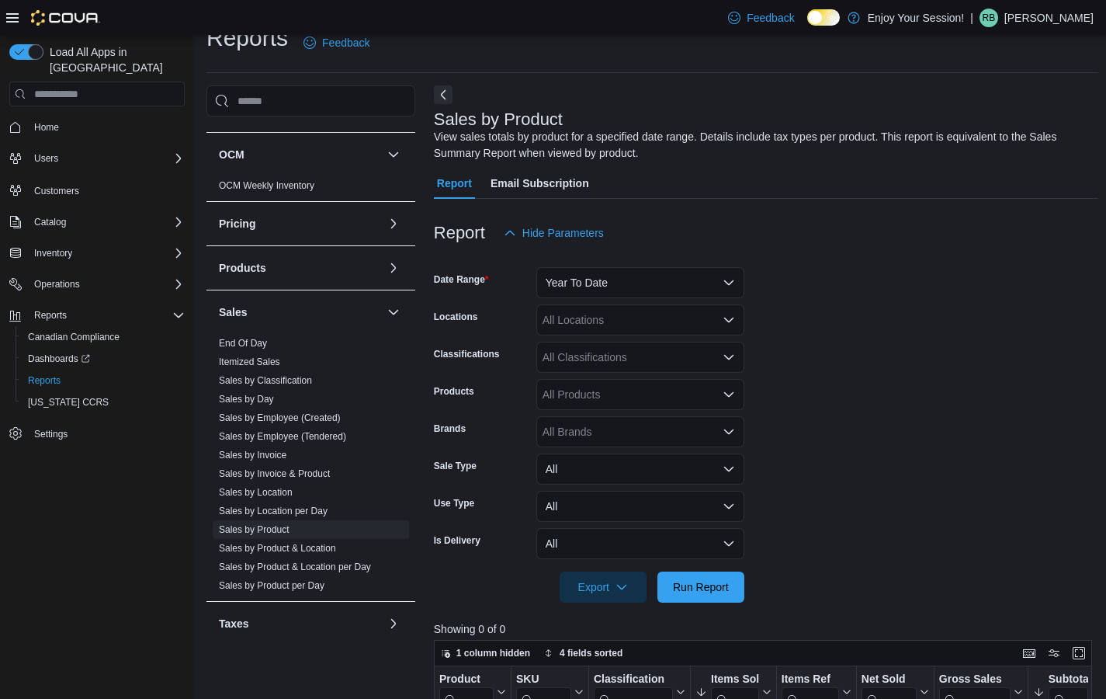
click at [633, 396] on div "All Products" at bounding box center [640, 394] width 208 height 31
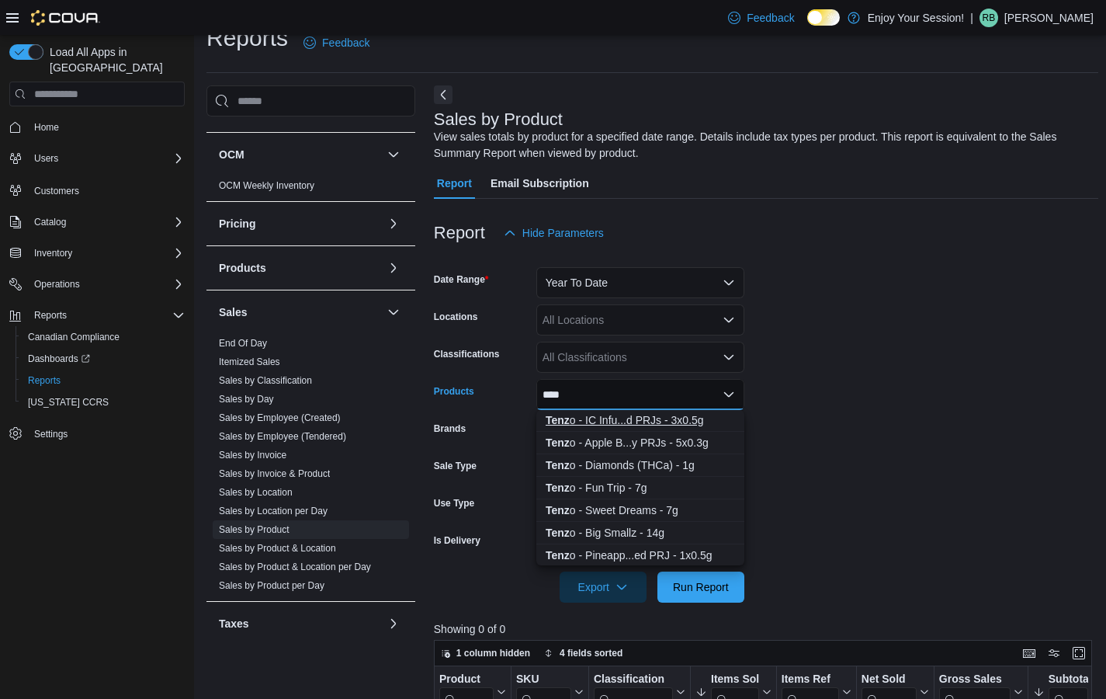
scroll to position [144, 0]
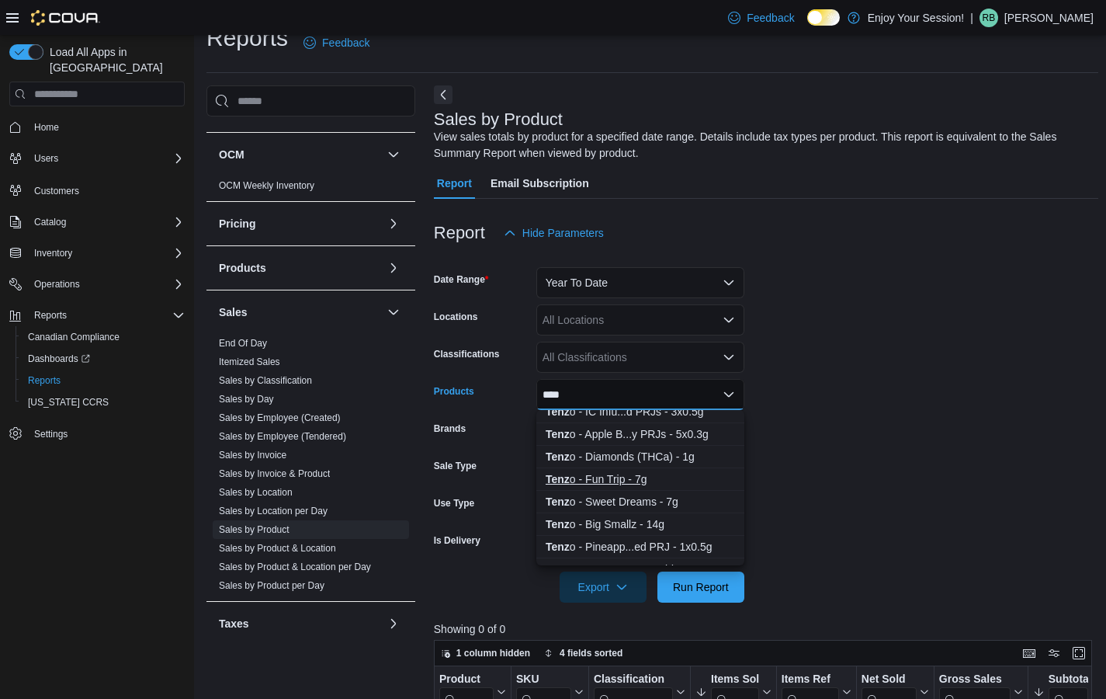
type input "****"
click at [631, 477] on div "Tenz o - Fun Trip - 7g" at bounding box center [640, 479] width 189 height 16
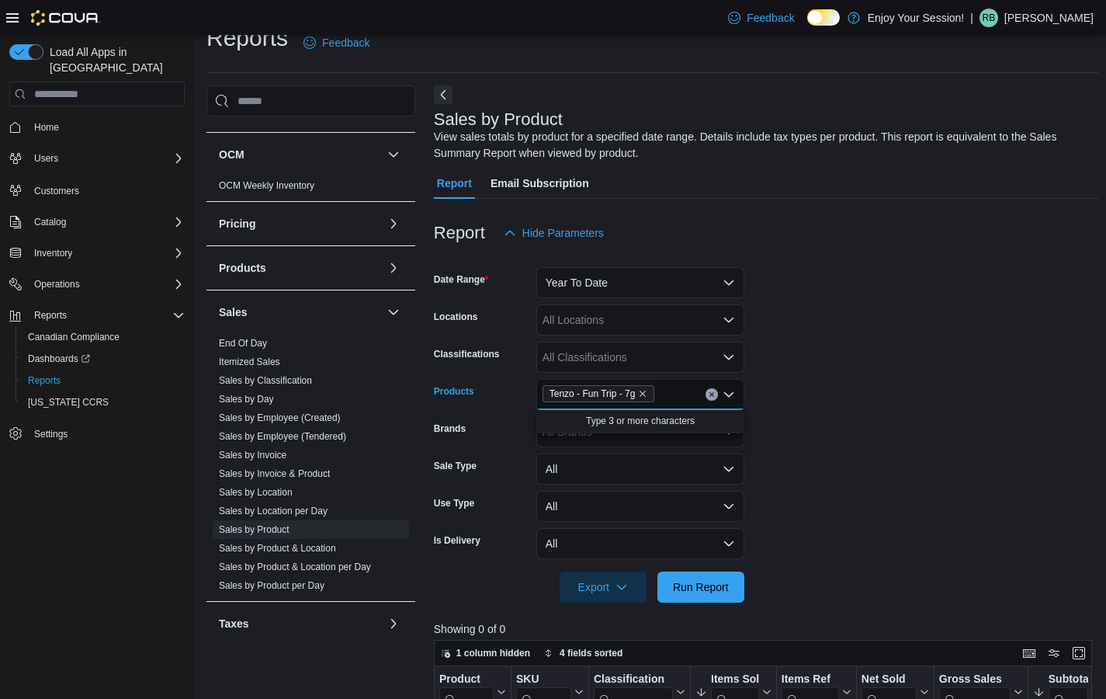
click at [762, 457] on form "Date Range Year To Date Locations All Locations Classifications All Classificat…" at bounding box center [766, 425] width 665 height 354
click at [703, 589] on span "Run Report" at bounding box center [701, 586] width 56 height 16
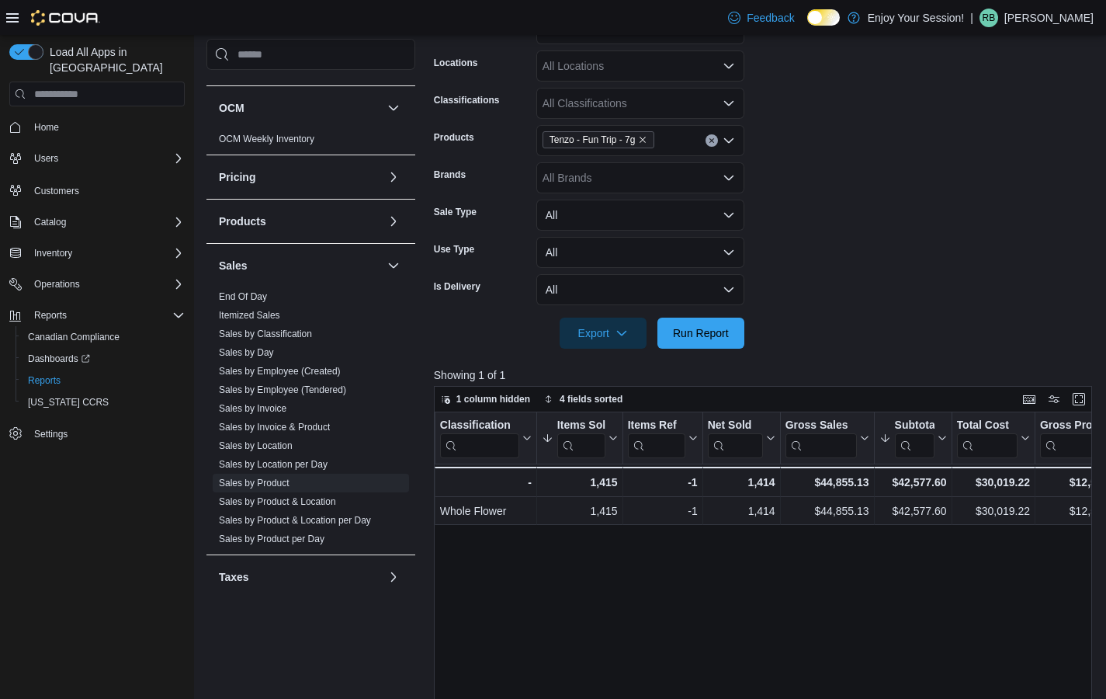
scroll to position [293, 0]
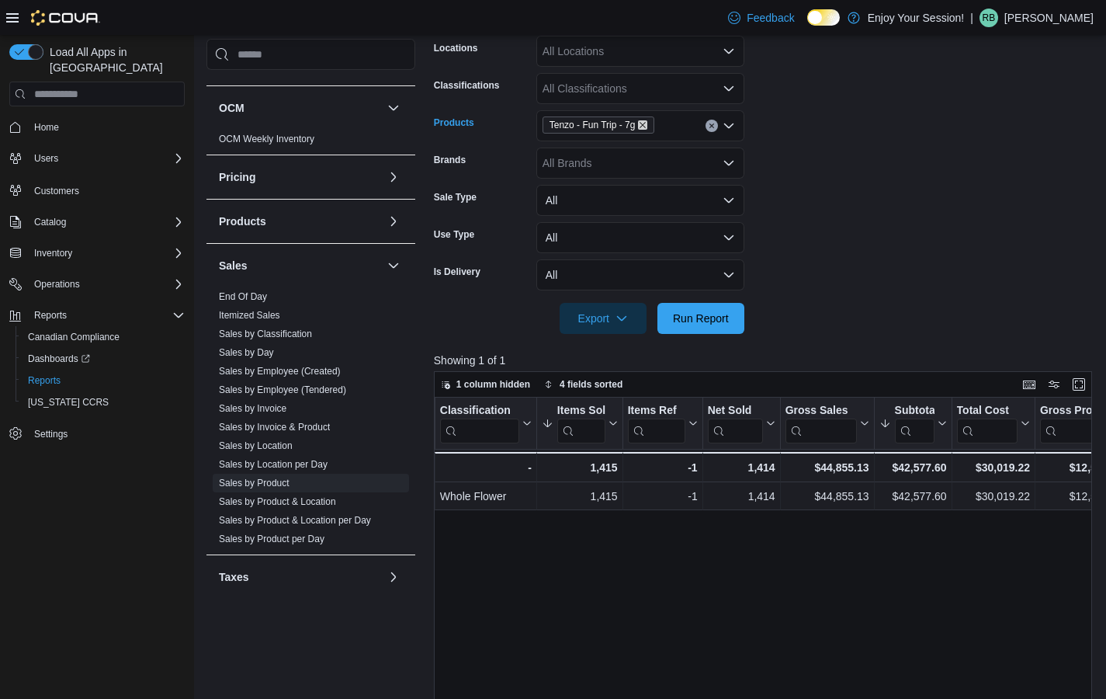
click at [648, 128] on icon "Remove Tenzo - Fun Trip - 7g from selection in this group" at bounding box center [642, 124] width 9 height 9
click at [649, 128] on div "All Products" at bounding box center [640, 125] width 208 height 31
type input "*"
click at [776, 110] on form "Date Range Year To Date Locations All Locations Classifications All Classificat…" at bounding box center [766, 157] width 665 height 354
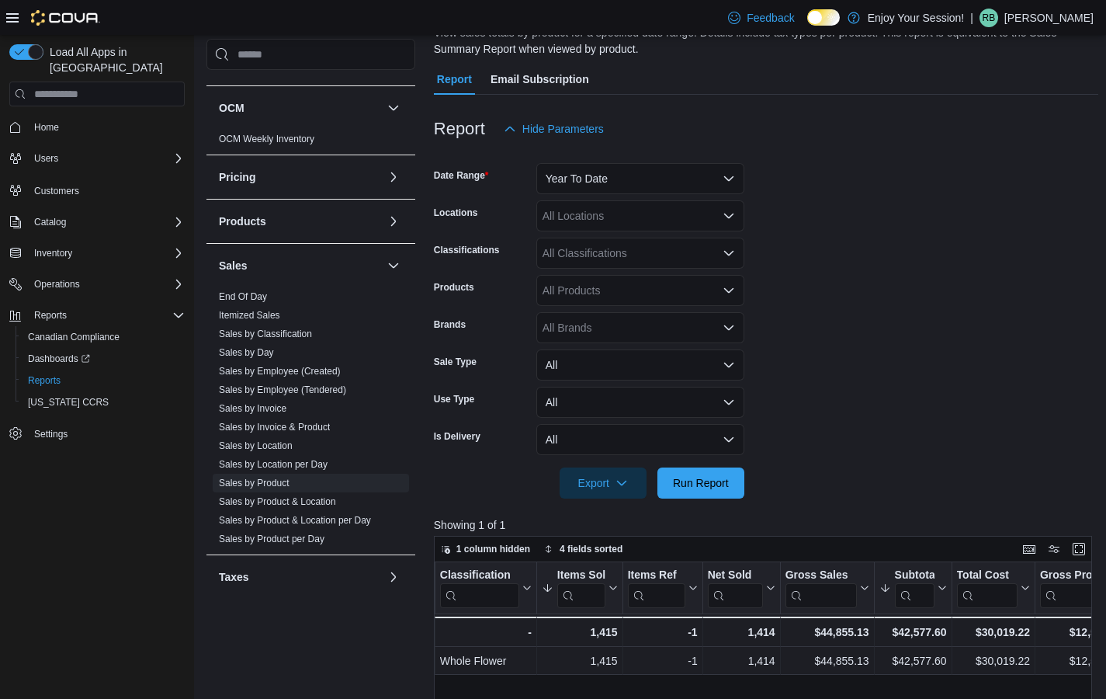
scroll to position [113, 0]
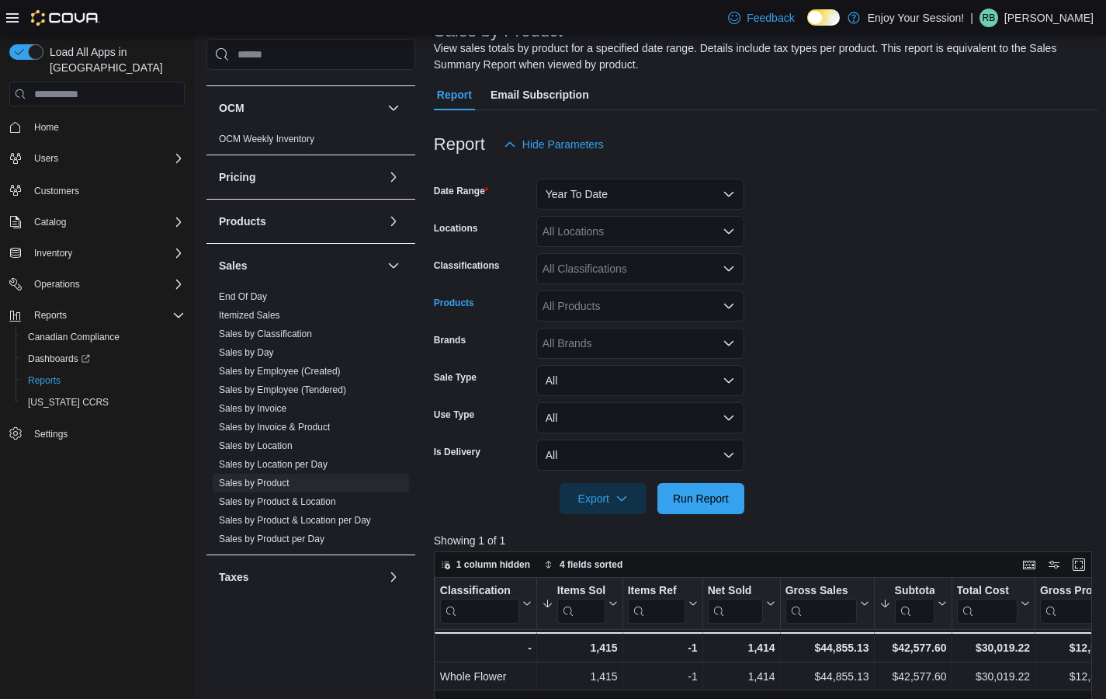
click at [624, 309] on div "All Products" at bounding box center [640, 305] width 208 height 31
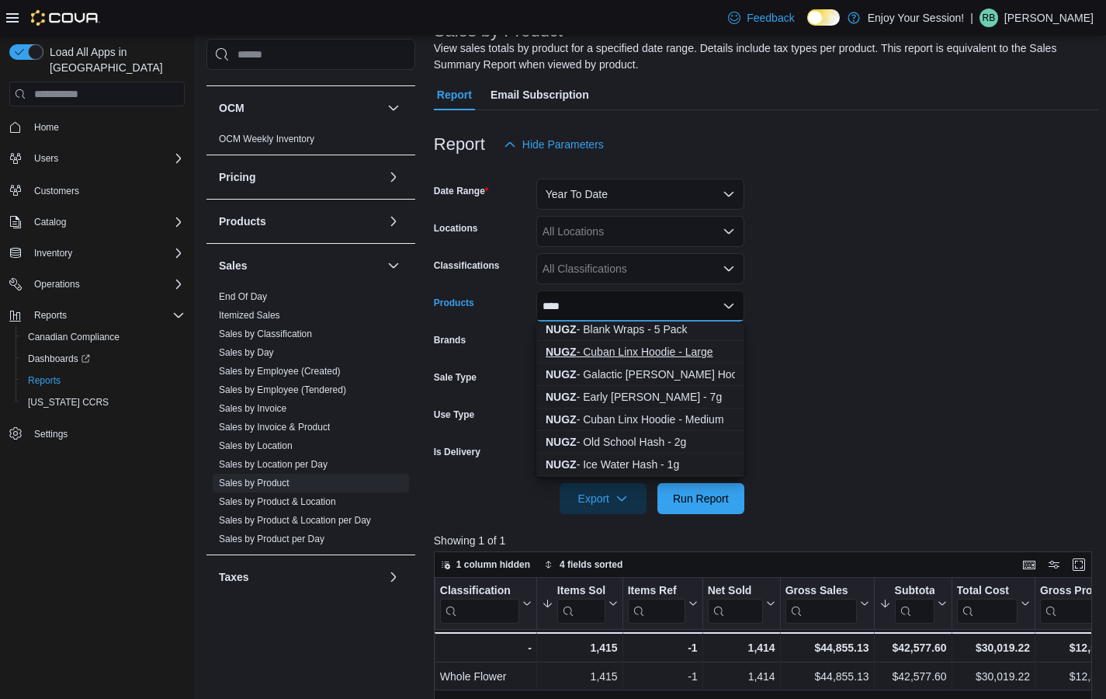
scroll to position [158, 0]
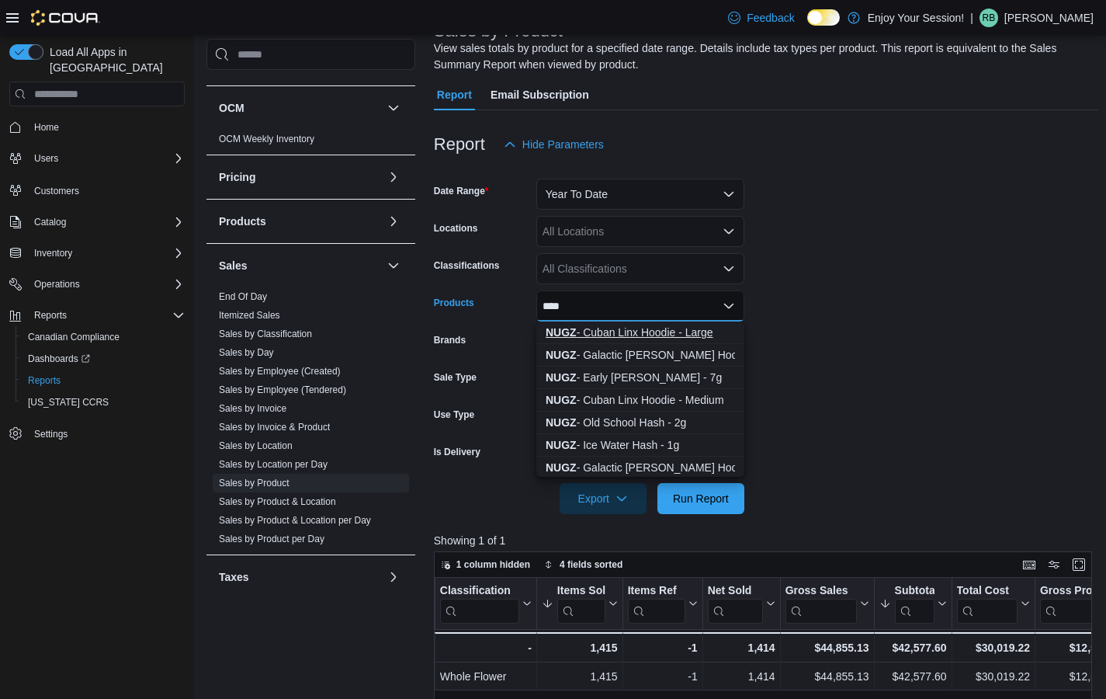
type input "****"
click at [662, 380] on div "NUGZ - Early Lemon [PERSON_NAME] - 7g" at bounding box center [640, 378] width 189 height 16
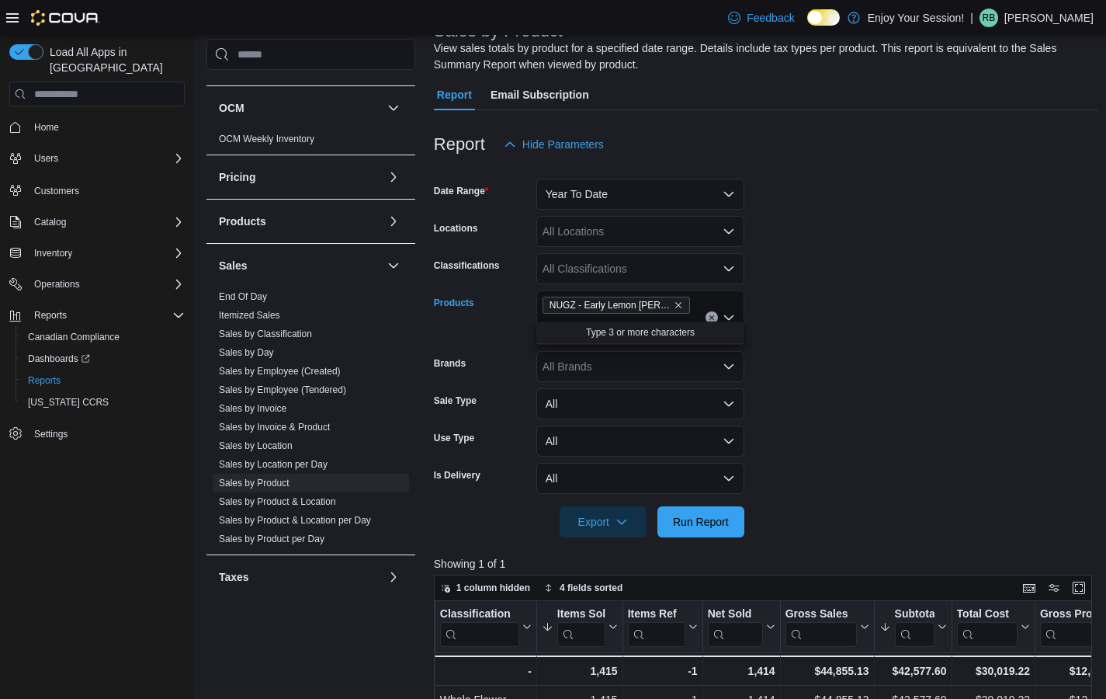
type input "*"
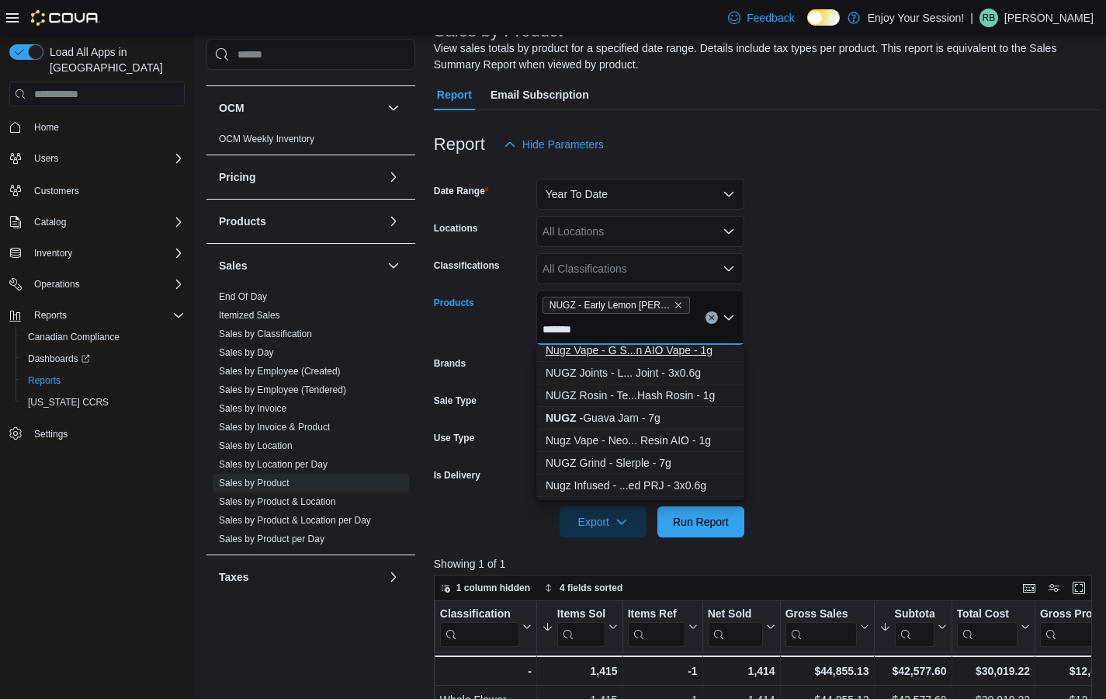
scroll to position [627, 0]
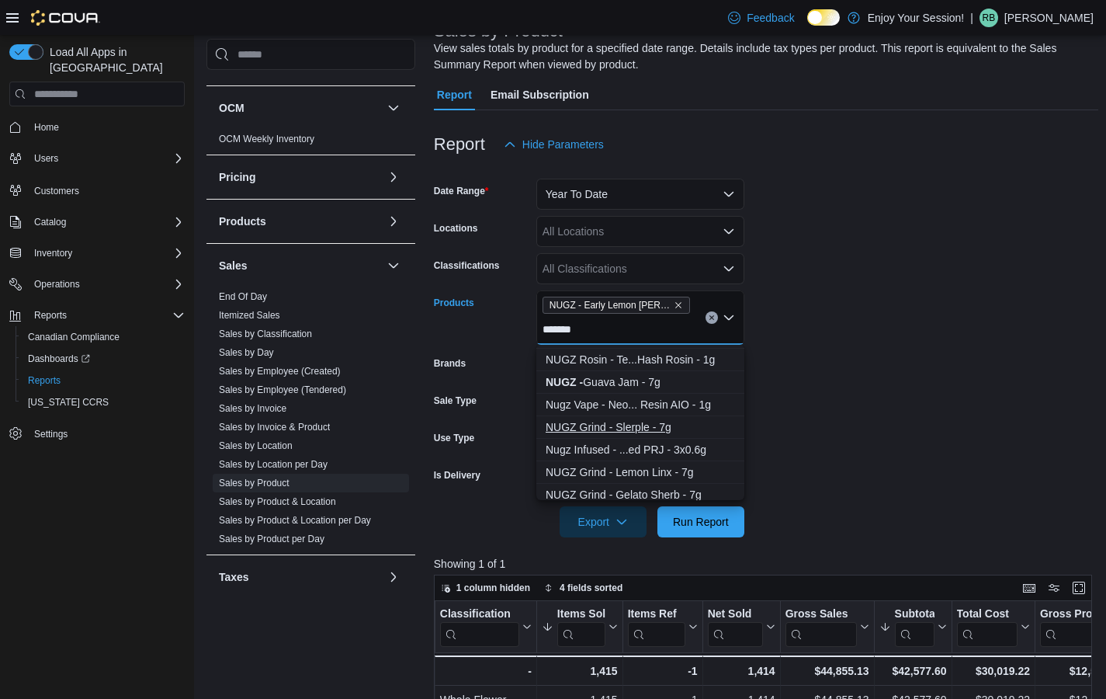
type input "******"
click at [680, 428] on div "NUGZ Grind - Slerple - 7g" at bounding box center [640, 427] width 189 height 16
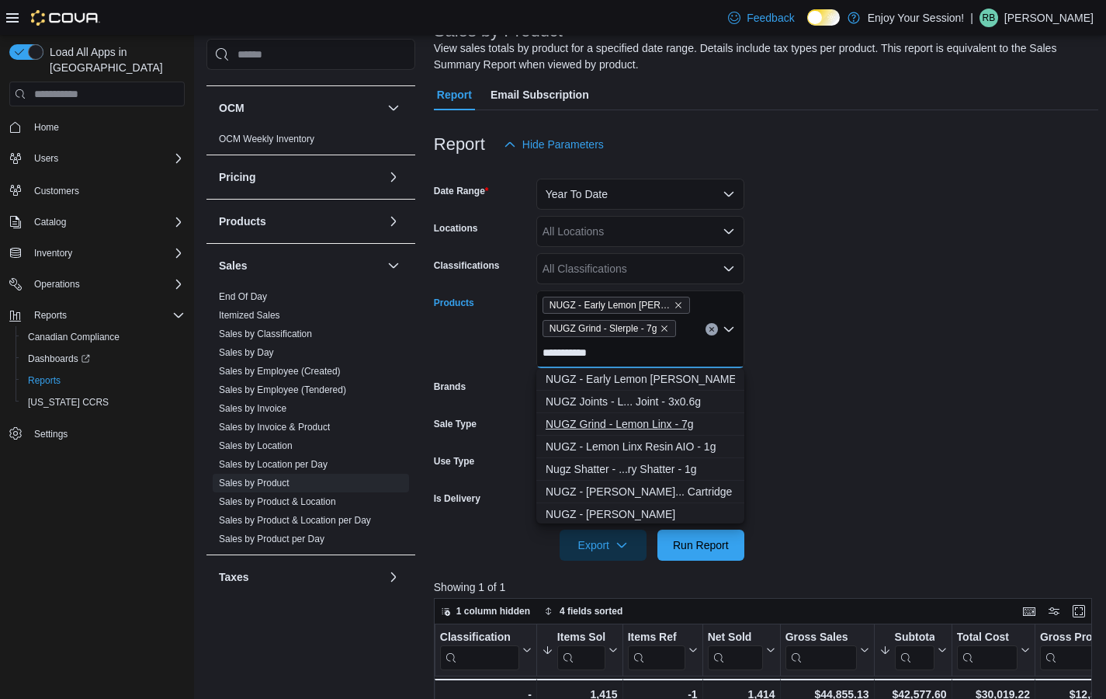
type input "**********"
click at [654, 429] on div "NUGZ Grind - Lemon Linx - 7g" at bounding box center [640, 424] width 189 height 16
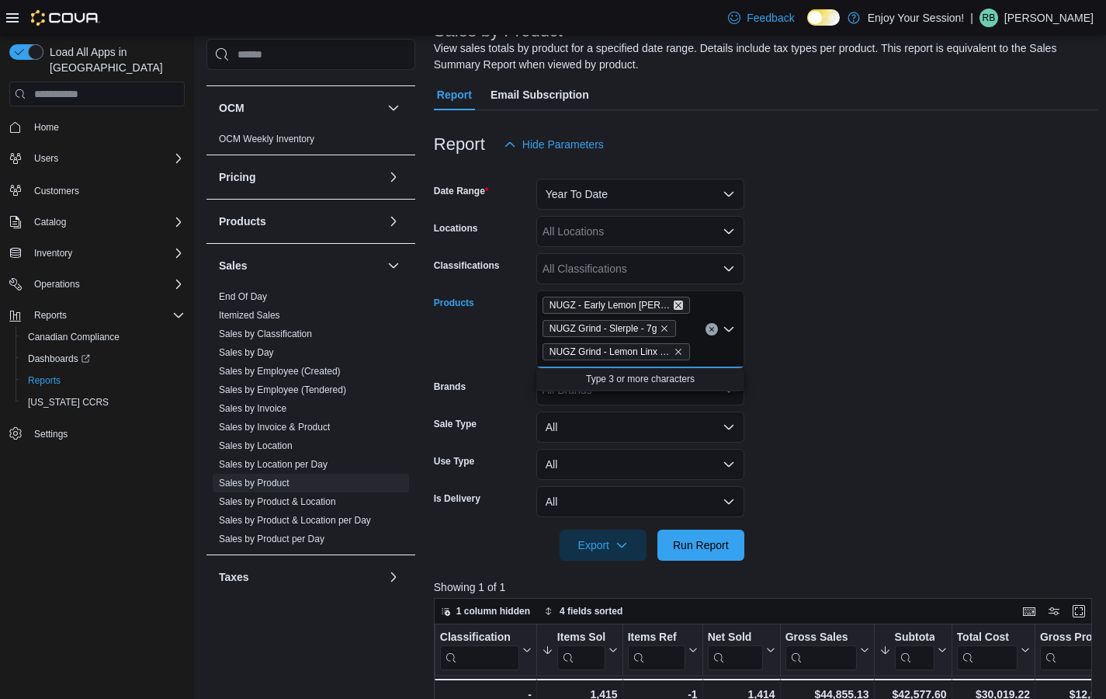
click at [679, 301] on icon "Remove NUGZ - Early Lemon Berry - 7g from selection in this group" at bounding box center [678, 304] width 9 height 9
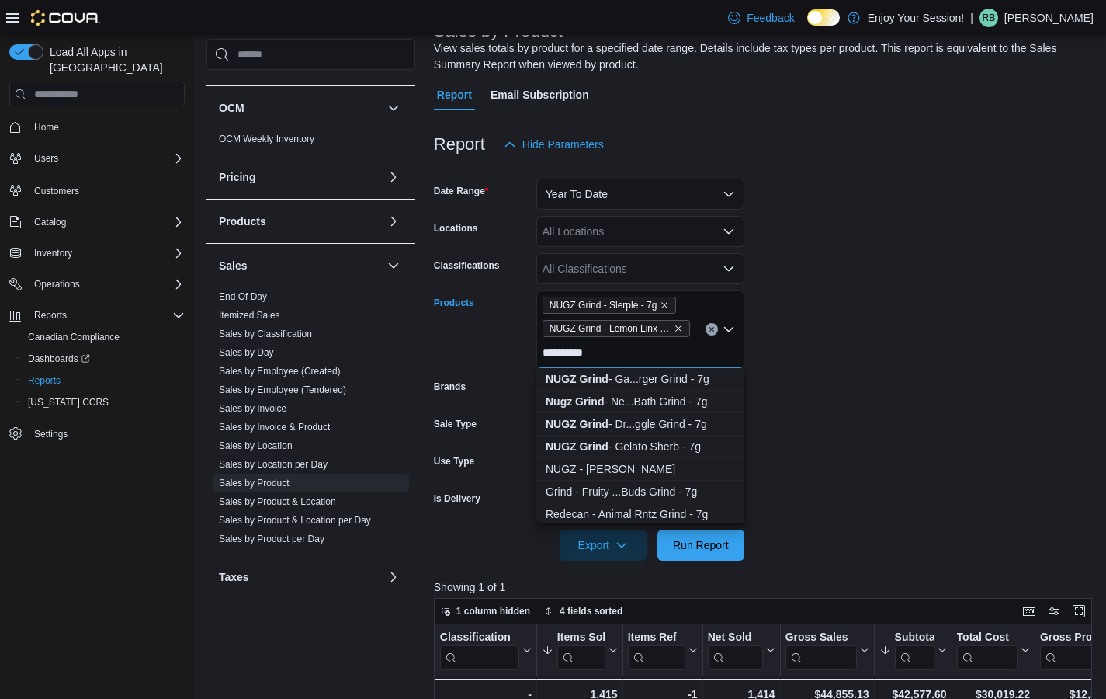
type input "**********"
click at [686, 384] on div "NUGZ Grind - Ga...rger Grind - 7g" at bounding box center [640, 379] width 189 height 16
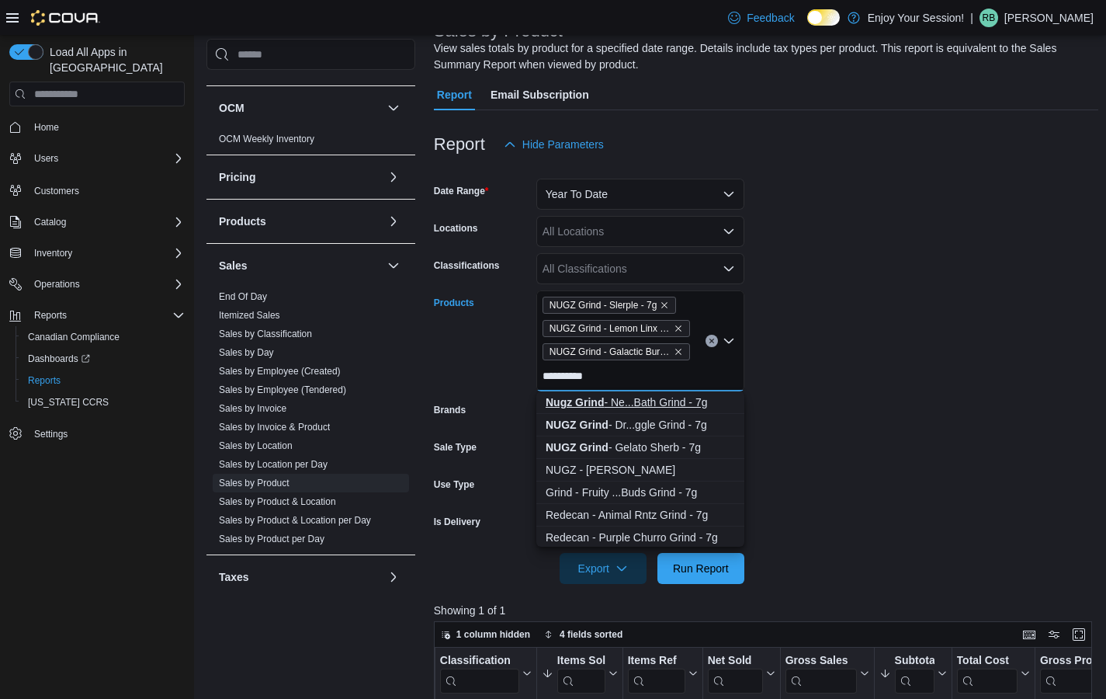
type input "**********"
click at [684, 403] on div "Nugz Grind - Ne...Bath Grind - 7g" at bounding box center [640, 402] width 189 height 16
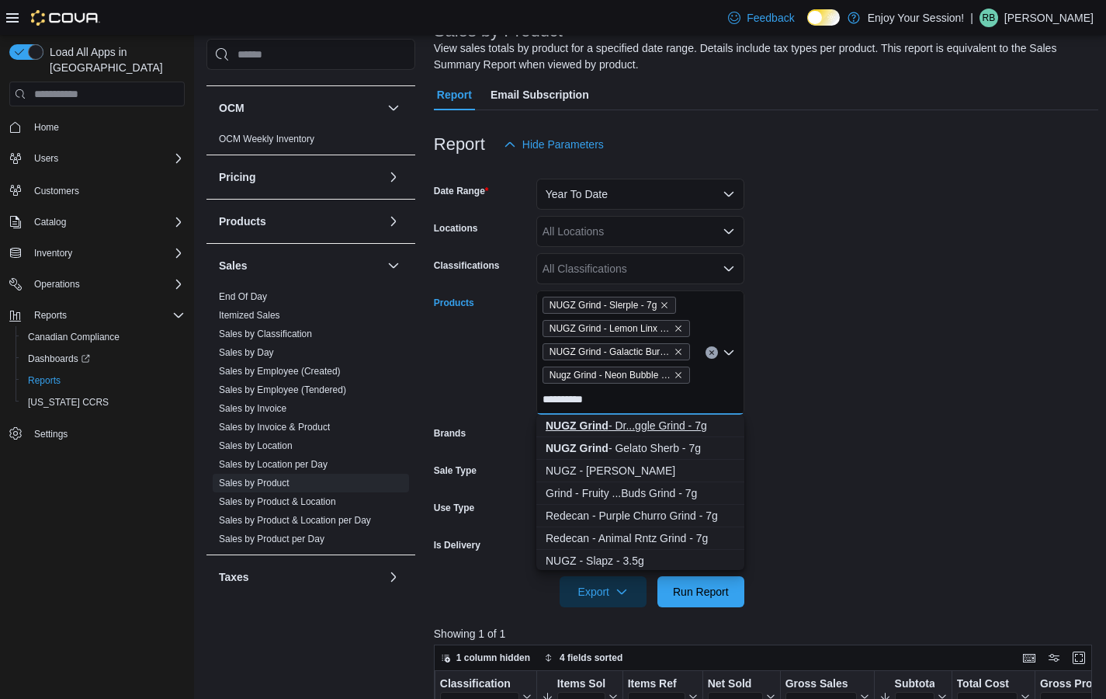
type input "**********"
click at [673, 429] on div "NUGZ Grind - Dr...ggle Grind - 7g" at bounding box center [640, 426] width 189 height 16
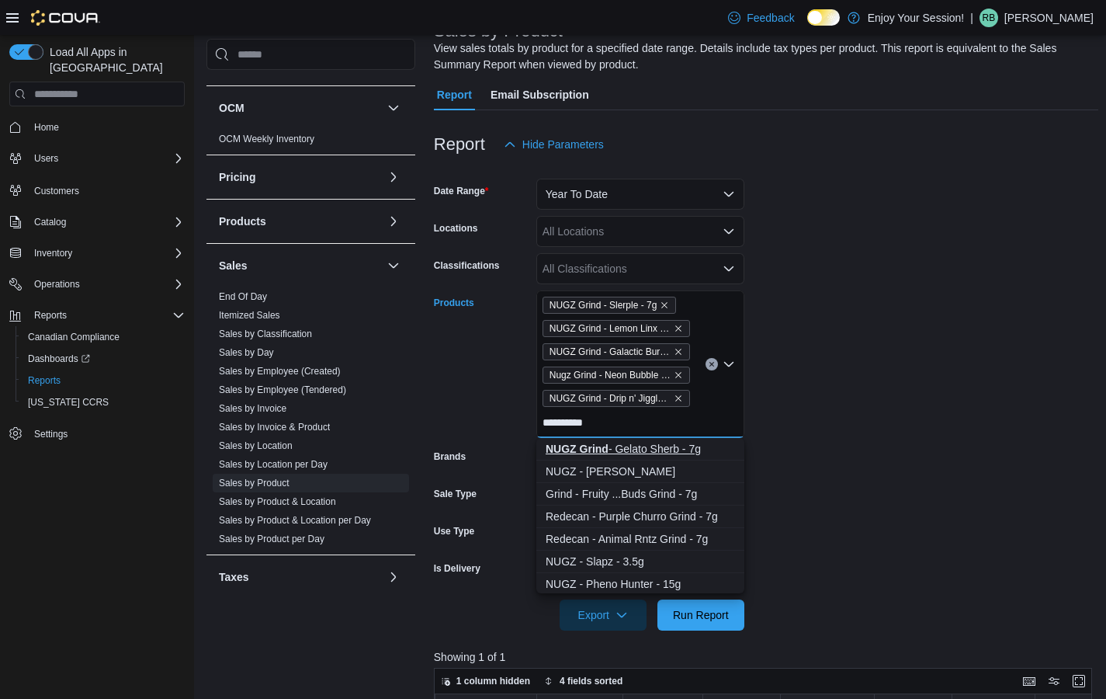
type input "**********"
click at [661, 445] on div "NUGZ Grind - Gelato Sherb - 7g" at bounding box center [640, 449] width 189 height 16
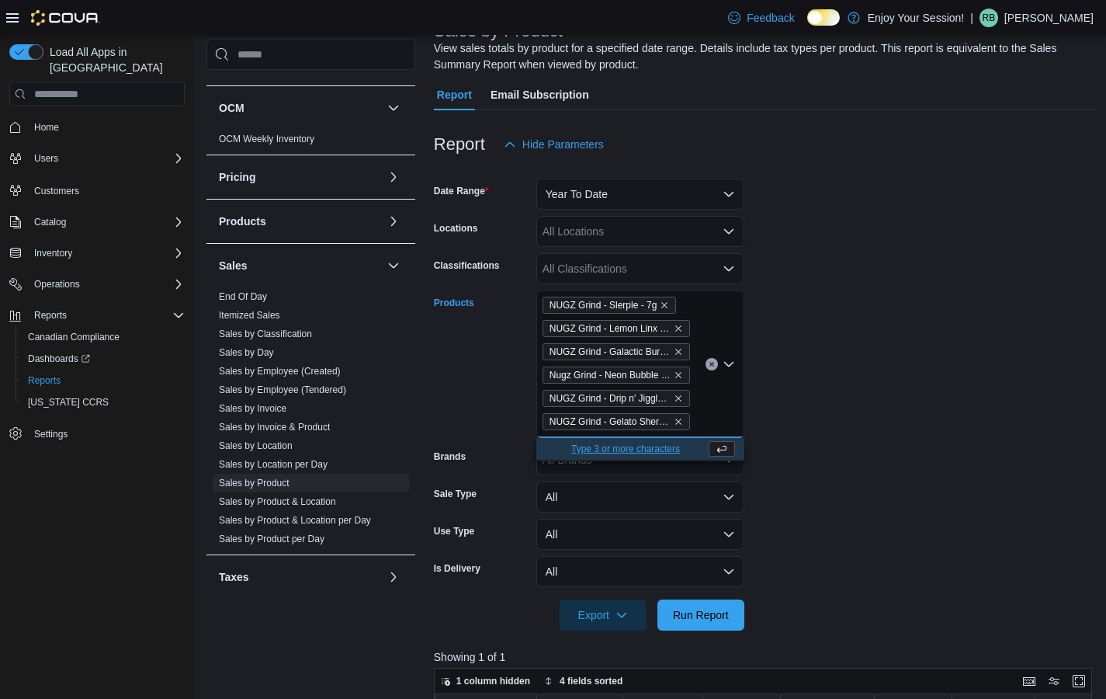
click at [842, 391] on form "Date Range Year To Date Locations All Locations Classifications All Classificat…" at bounding box center [766, 395] width 665 height 470
click at [721, 619] on span "Run Report" at bounding box center [701, 614] width 56 height 16
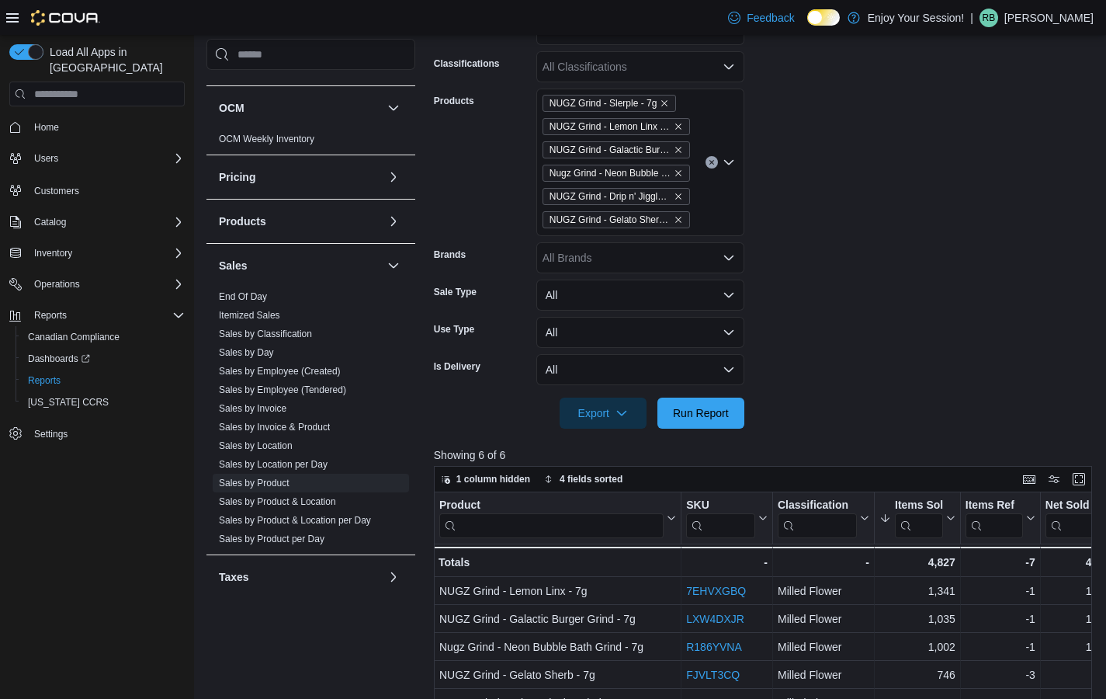
scroll to position [312, 0]
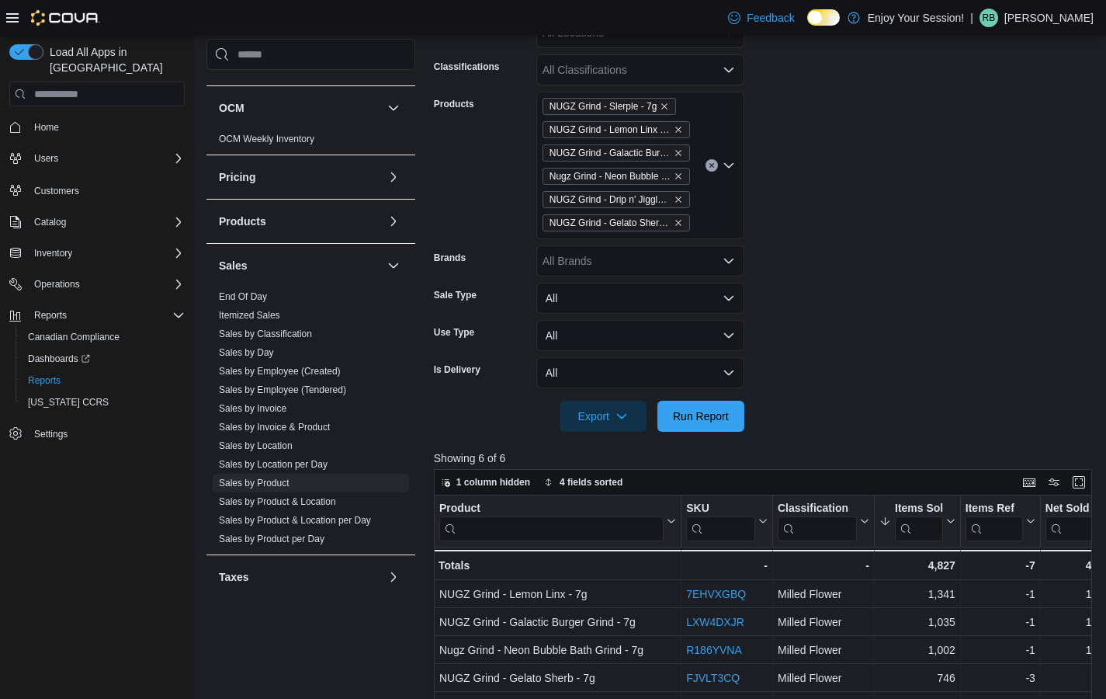
click at [712, 168] on icon "Clear input" at bounding box center [712, 165] width 6 height 6
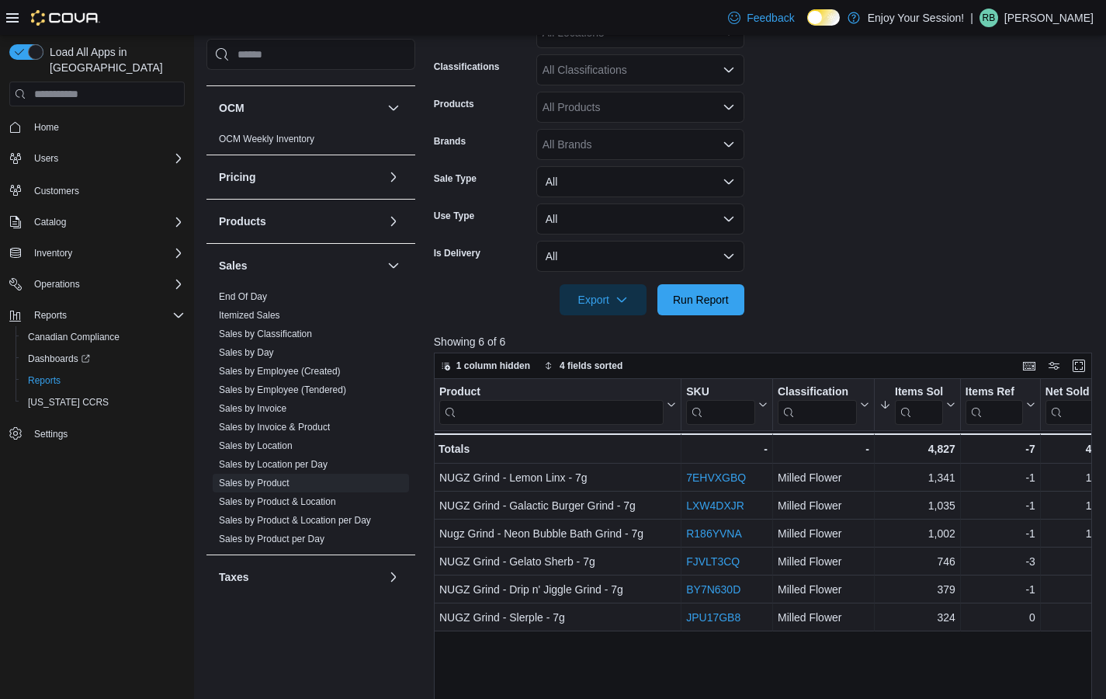
click at [849, 184] on form "Date Range Year To Date Locations All Locations Classifications All Classificat…" at bounding box center [766, 138] width 665 height 354
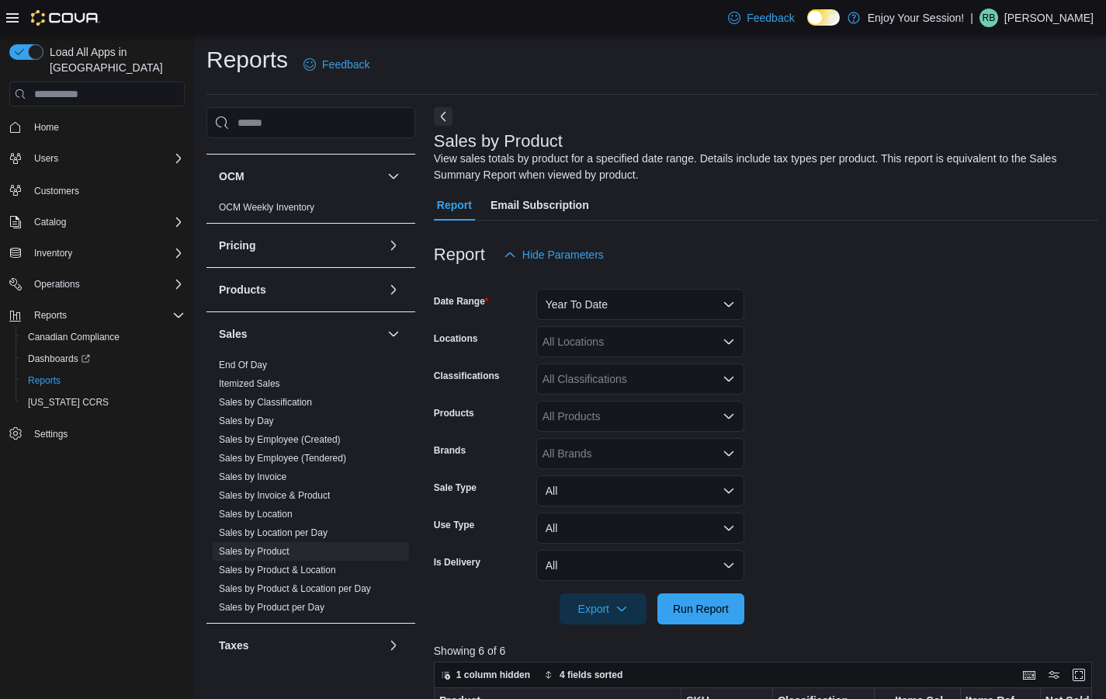
scroll to position [0, 0]
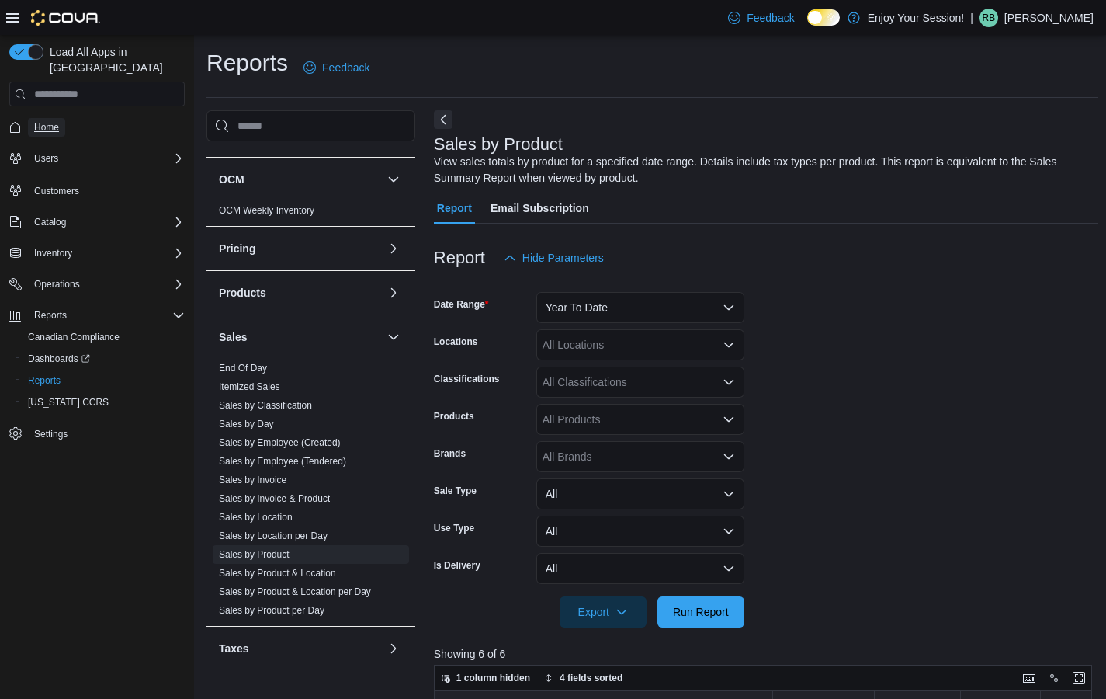
click at [40, 118] on span "Home" at bounding box center [46, 127] width 25 height 19
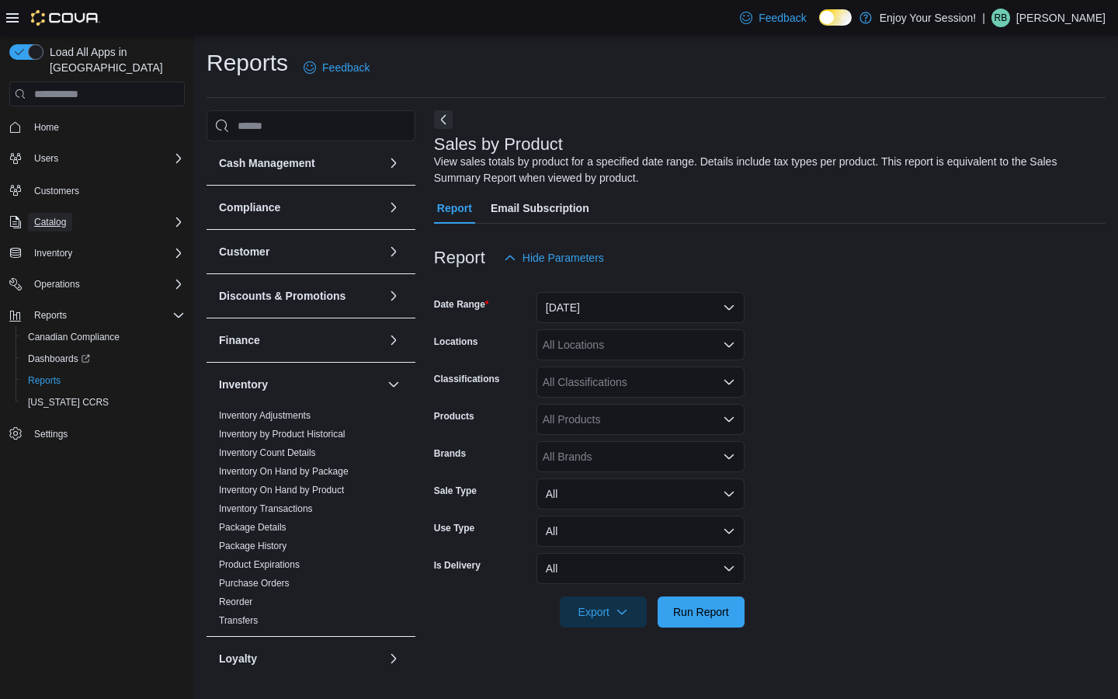
click at [51, 216] on span "Catalog" at bounding box center [50, 222] width 32 height 12
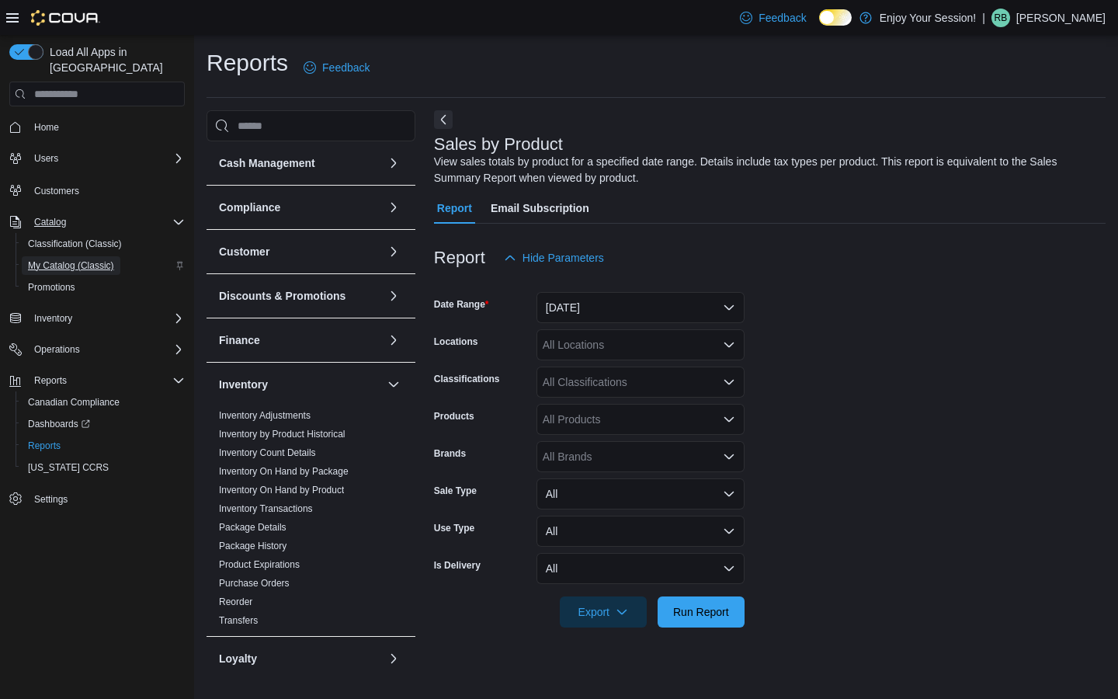
click at [61, 259] on span "My Catalog (Classic)" at bounding box center [71, 265] width 86 height 12
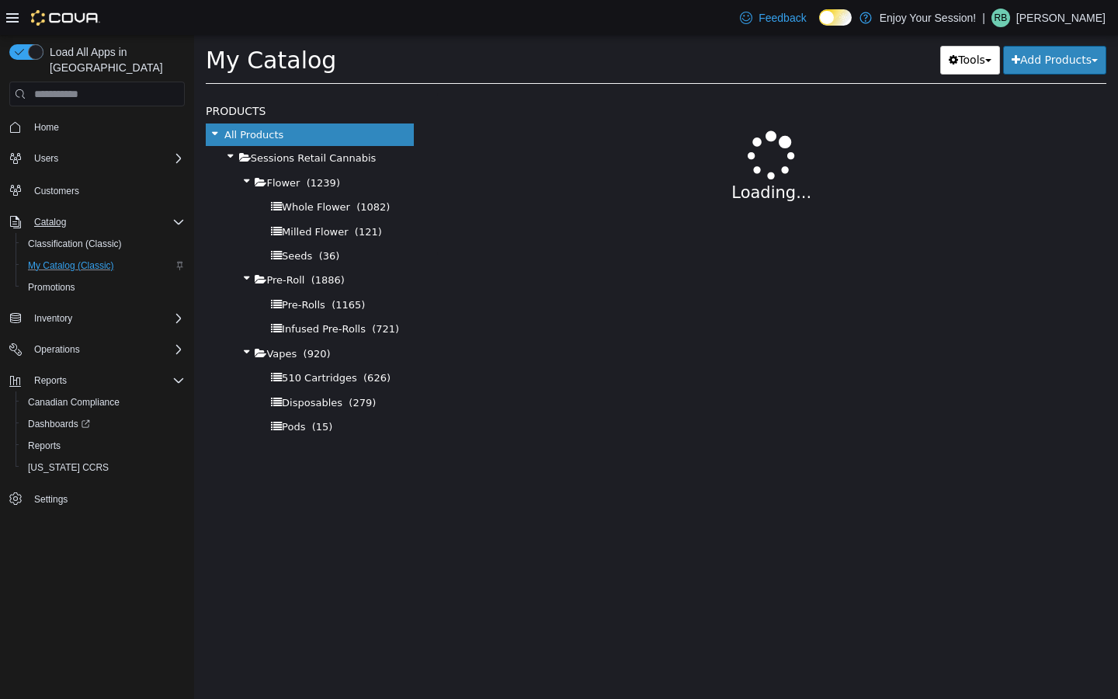
select select "**********"
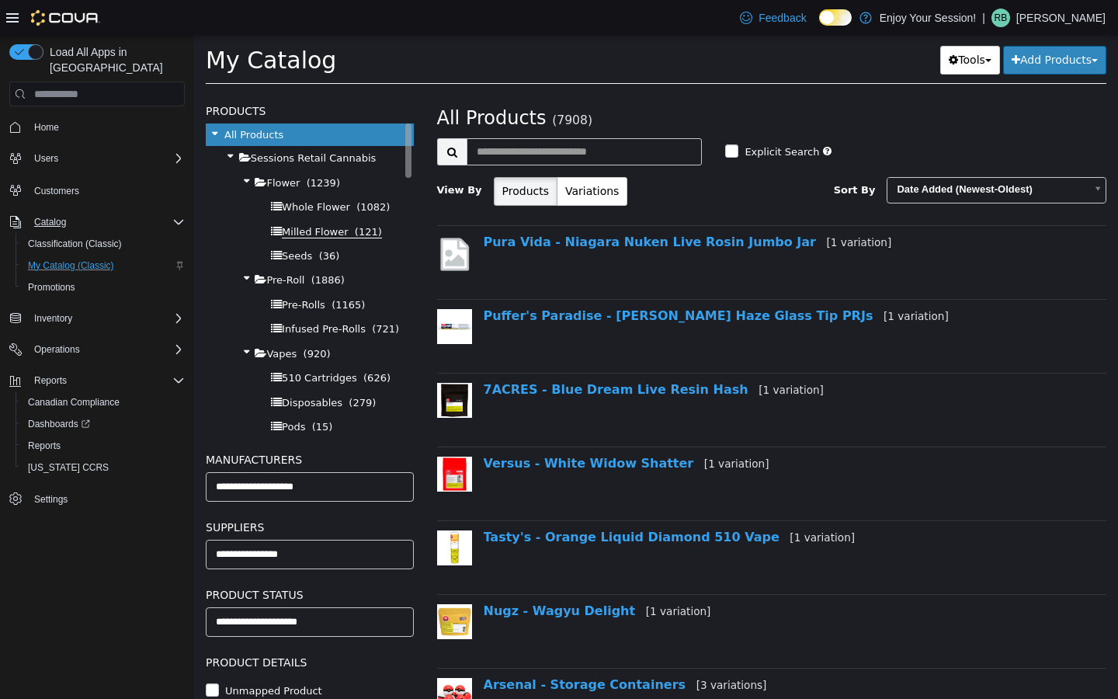
click at [321, 237] on span "Milled Flower" at bounding box center [315, 232] width 66 height 12
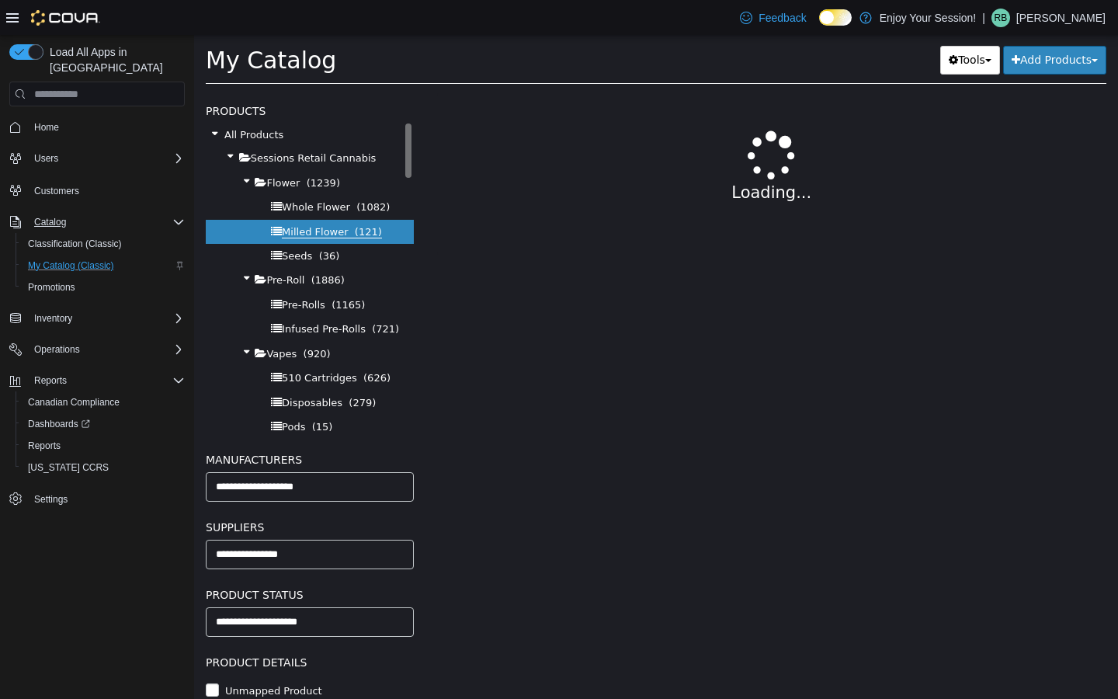
select select "**********"
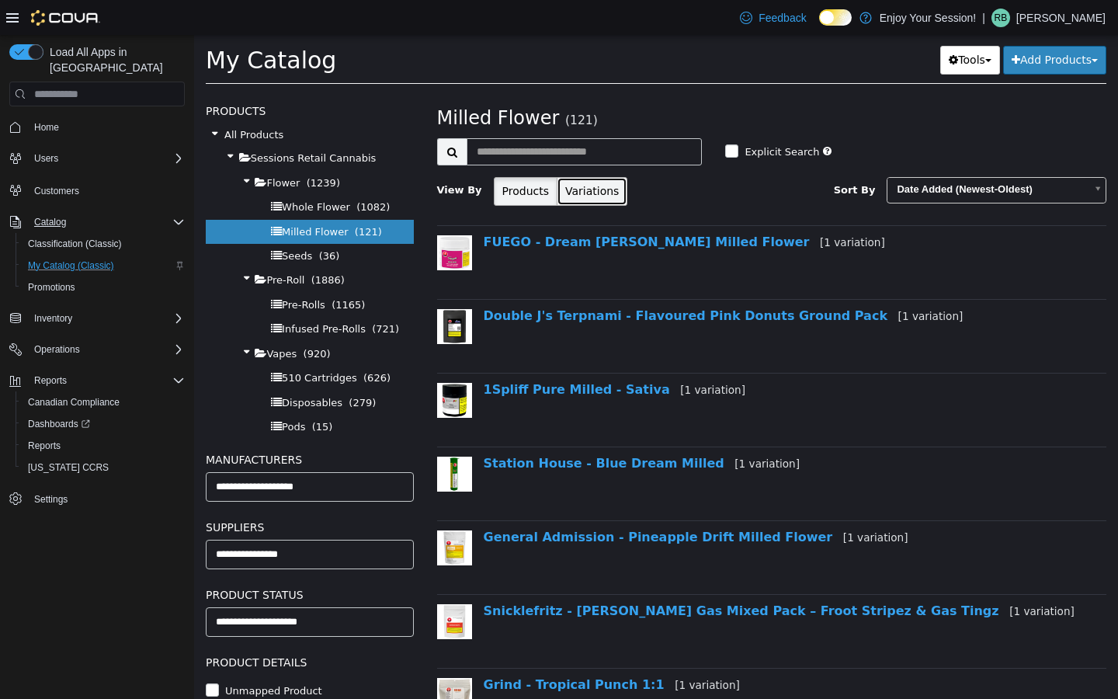
click at [571, 193] on button "Variations" at bounding box center [592, 191] width 71 height 29
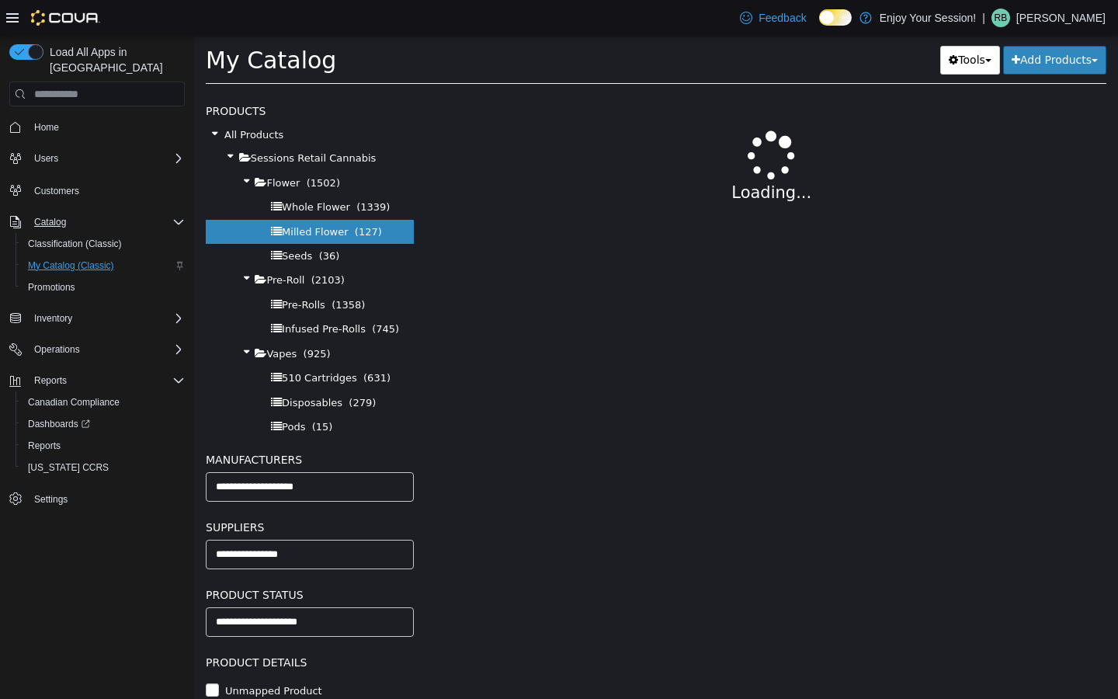
select select "**********"
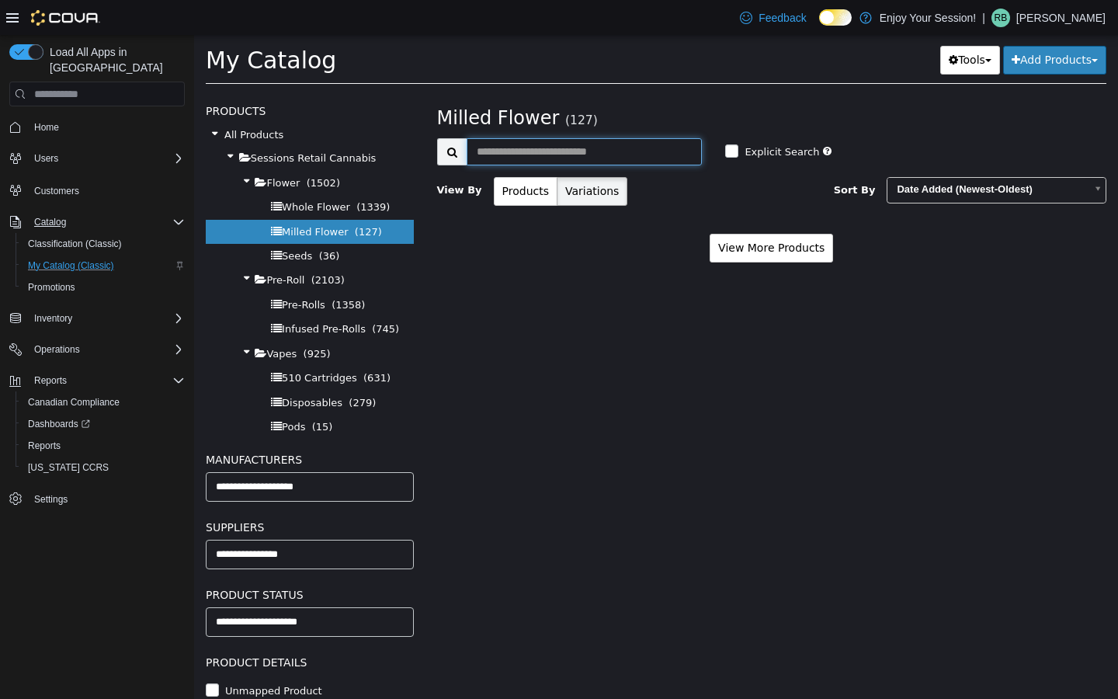
click at [581, 159] on input "text" at bounding box center [585, 151] width 236 height 27
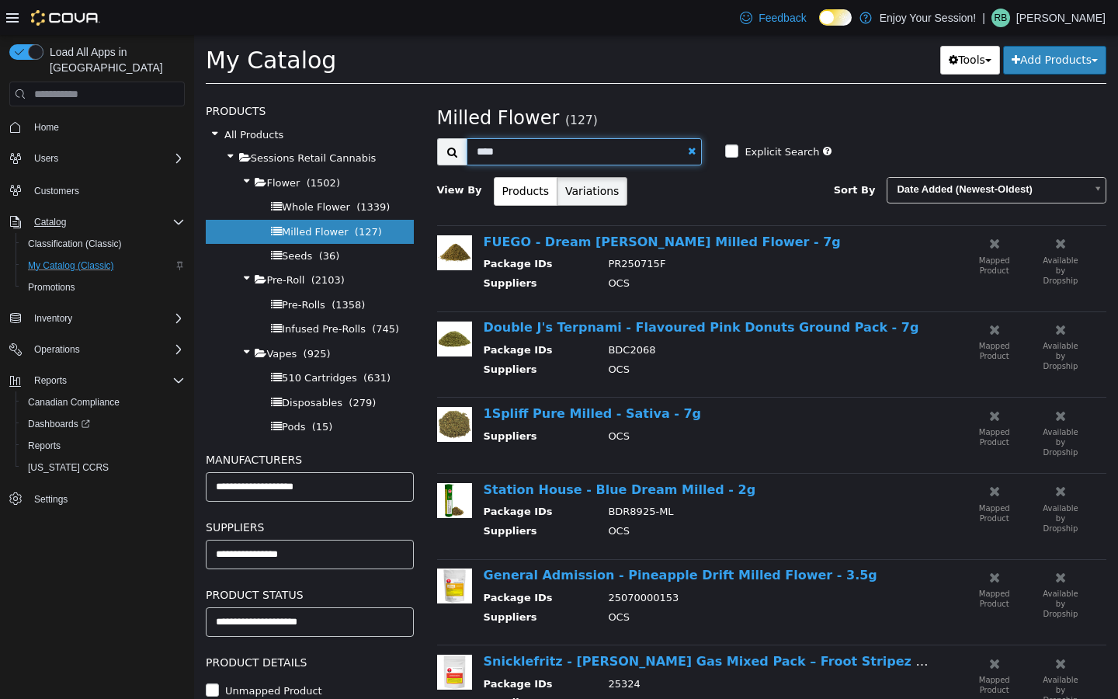
type input "****"
select select "**********"
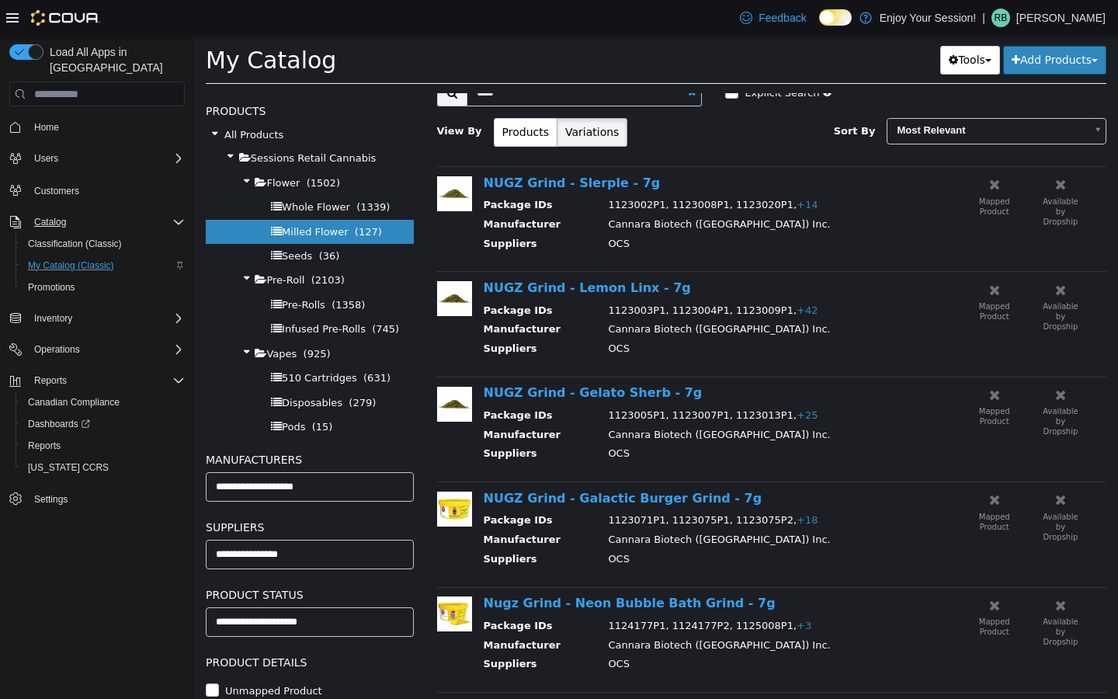
scroll to position [69, 0]
